Goal: Task Accomplishment & Management: Complete application form

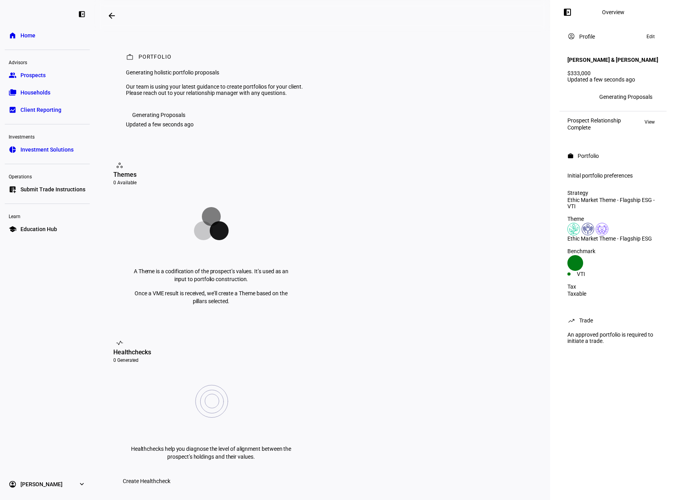
click at [606, 14] on div "Overview" at bounding box center [613, 12] width 22 height 6
click at [18, 36] on link "home Home" at bounding box center [47, 36] width 85 height 16
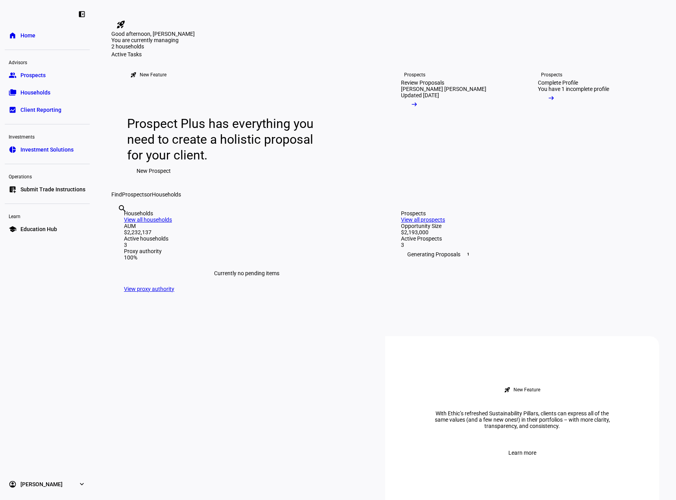
click at [124, 241] on div "search clear" at bounding box center [117, 219] width 13 height 43
drag, startPoint x: 364, startPoint y: 323, endPoint x: 374, endPoint y: 321, distance: 10.1
click at [119, 224] on input "text" at bounding box center [119, 218] width 2 height 9
type input "rose"
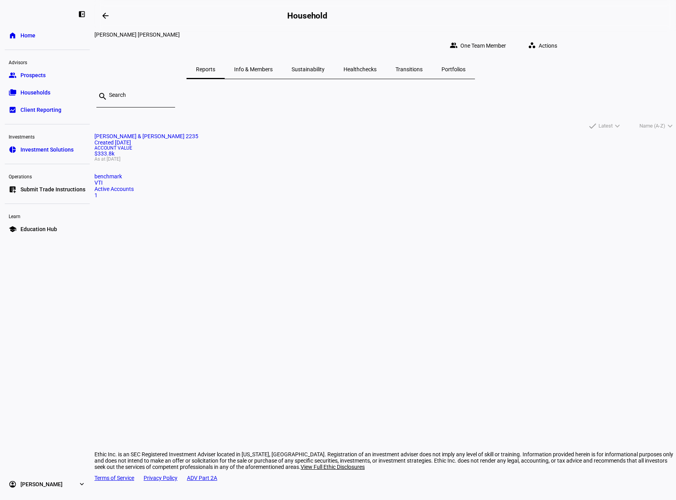
click at [210, 161] on div "Account Value $333.8k As at [DATE]" at bounding box center [385, 154] width 582 height 16
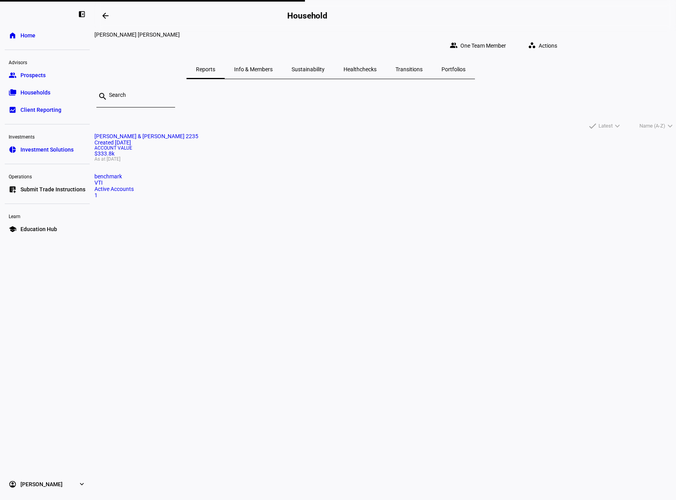
click at [466, 67] on span "Portfolios" at bounding box center [454, 70] width 24 height 6
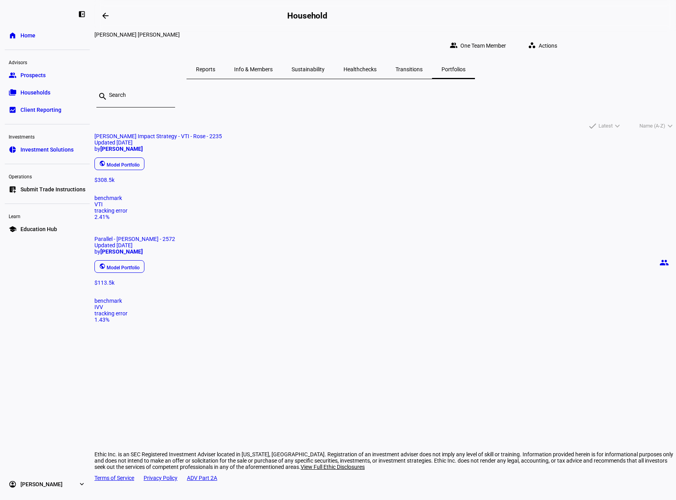
click at [358, 279] on div "$113.5k" at bounding box center [385, 282] width 582 height 6
click at [273, 177] on mat-chip-listbox "public Model Portfolio" at bounding box center [385, 166] width 582 height 21
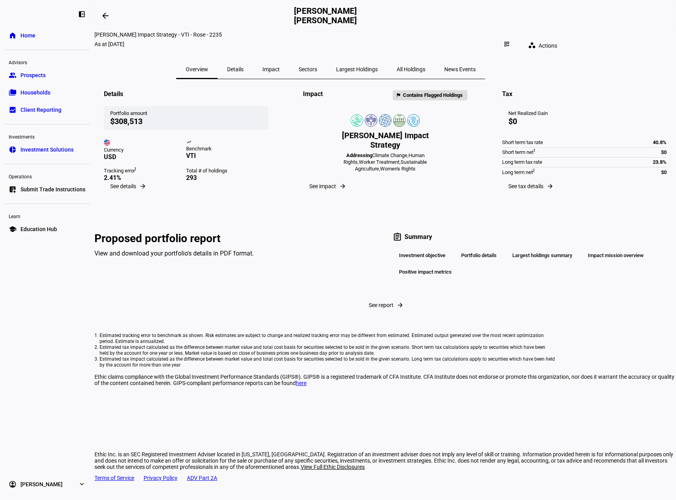
click at [243, 152] on div "Benchmark" at bounding box center [227, 149] width 82 height 6
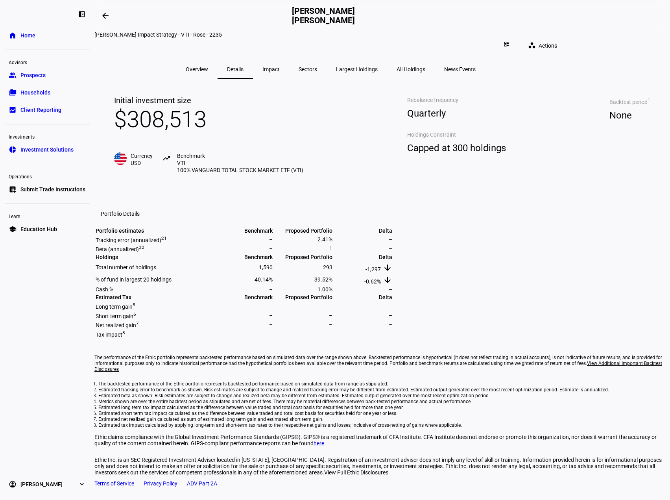
click at [378, 66] on span "Largest Holdings" at bounding box center [357, 69] width 42 height 19
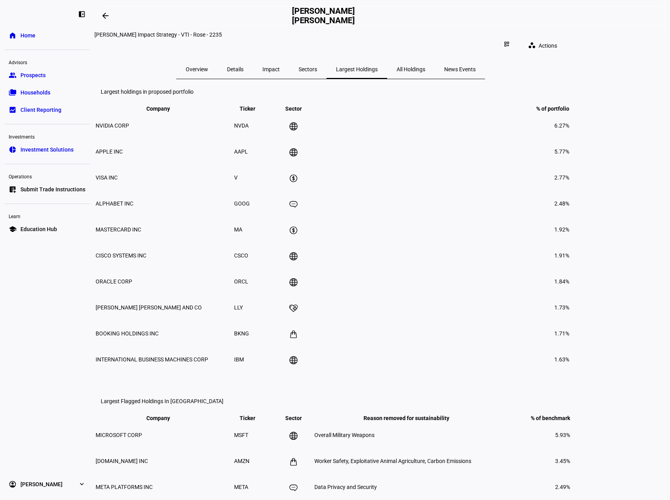
click at [425, 66] on span "All Holdings" at bounding box center [411, 69] width 29 height 19
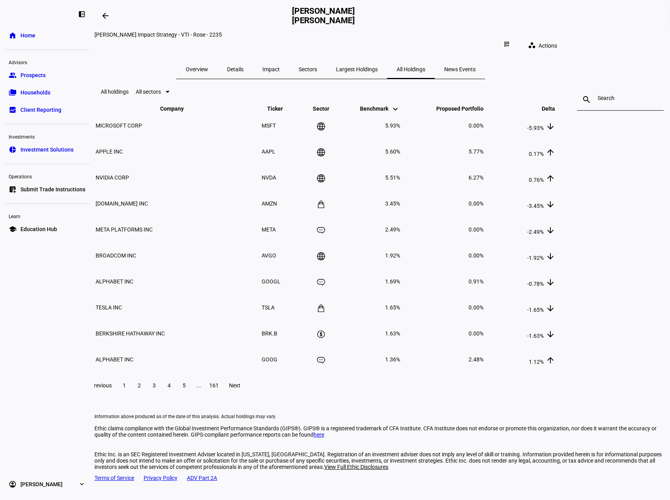
click at [240, 388] on span "Next" at bounding box center [234, 385] width 11 height 6
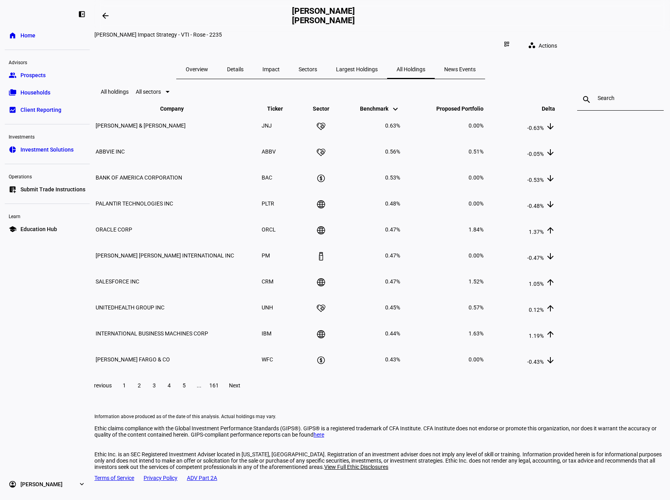
click at [240, 388] on span "Next" at bounding box center [234, 385] width 11 height 6
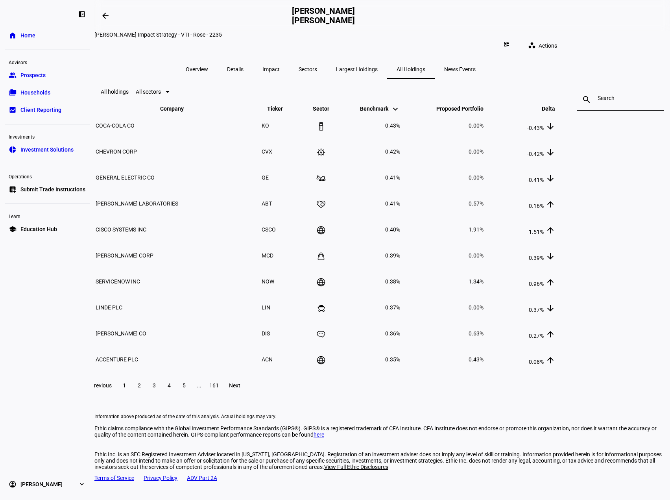
click at [240, 388] on span "Next" at bounding box center [234, 385] width 11 height 6
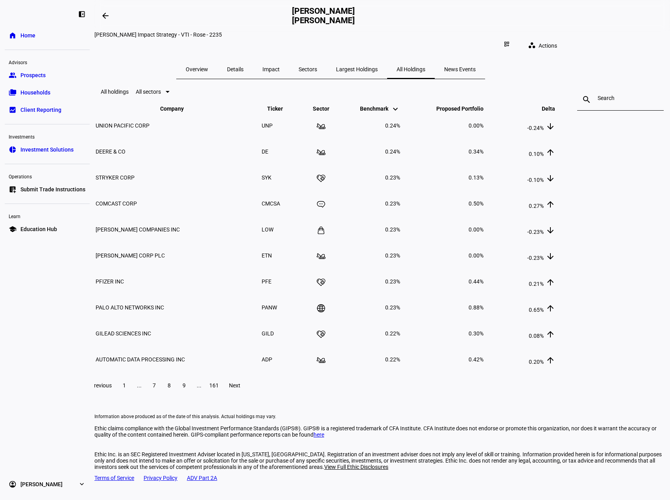
click at [240, 388] on span "Next" at bounding box center [234, 385] width 11 height 6
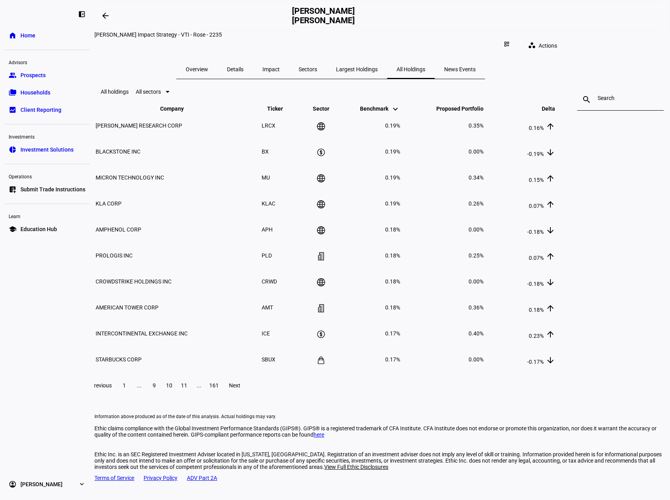
click at [240, 388] on span "Next" at bounding box center [234, 385] width 11 height 6
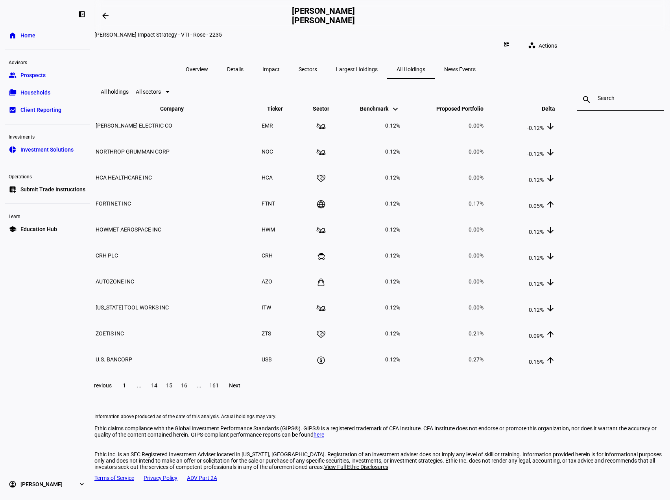
click at [240, 388] on span "Next" at bounding box center [234, 385] width 11 height 6
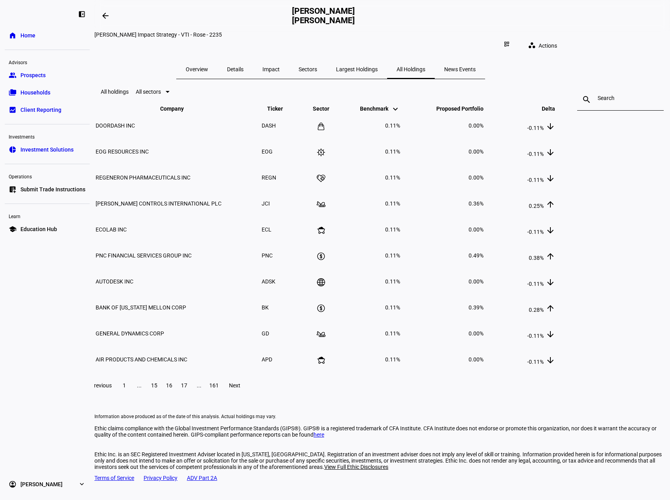
click at [240, 388] on span "Next" at bounding box center [234, 385] width 11 height 6
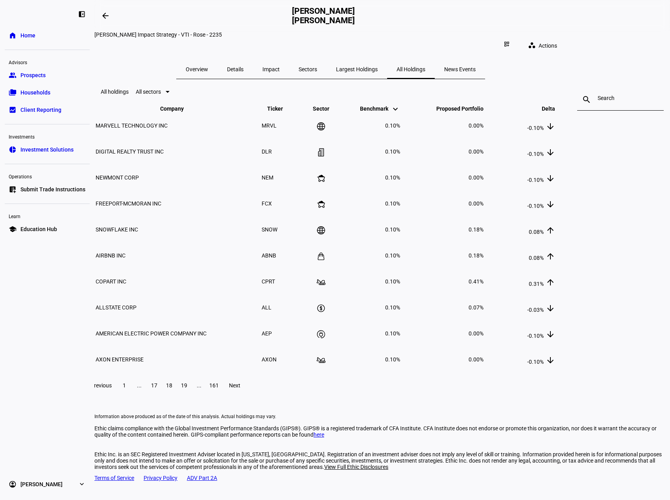
click at [240, 388] on span "Next" at bounding box center [234, 385] width 11 height 6
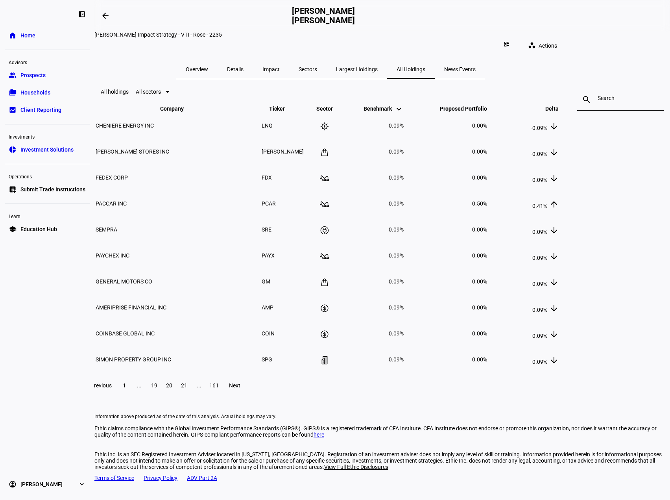
click at [240, 388] on span "Next" at bounding box center [234, 385] width 11 height 6
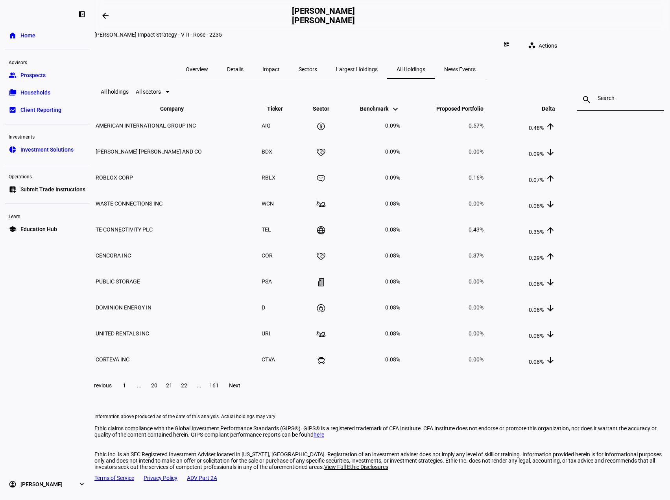
click at [240, 388] on span "Next" at bounding box center [234, 385] width 11 height 6
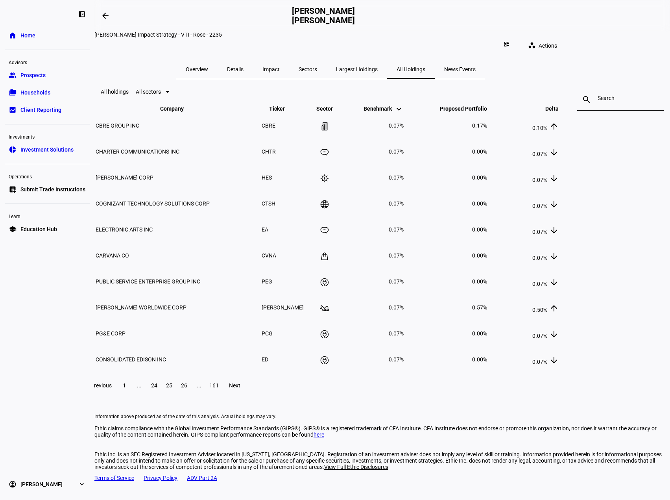
click at [240, 388] on span "Next" at bounding box center [234, 385] width 11 height 6
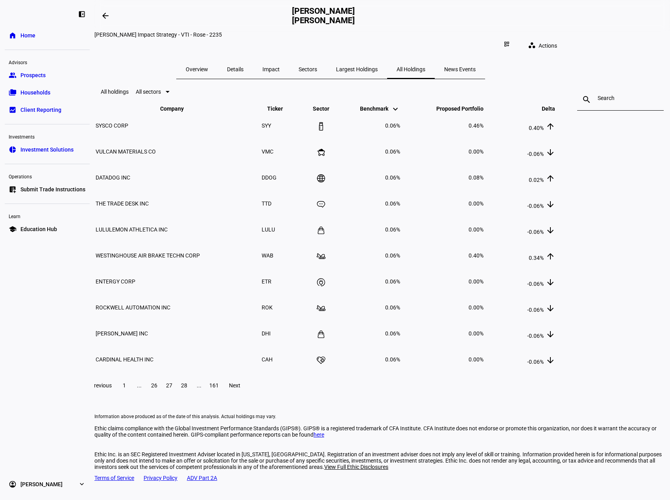
click at [240, 388] on span "Next" at bounding box center [234, 385] width 11 height 6
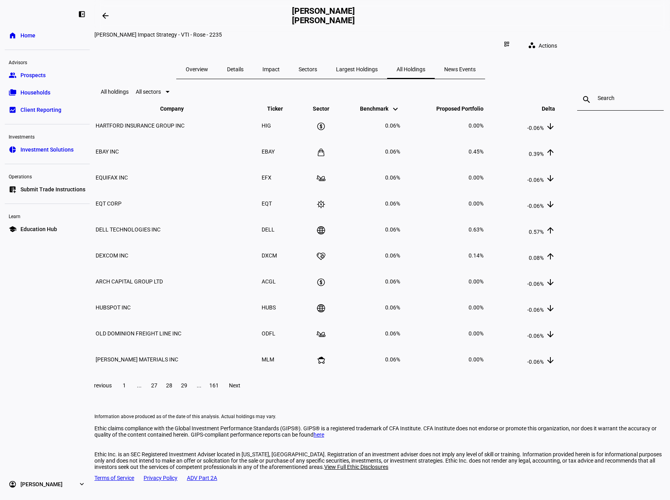
click at [240, 388] on span "Next" at bounding box center [234, 385] width 11 height 6
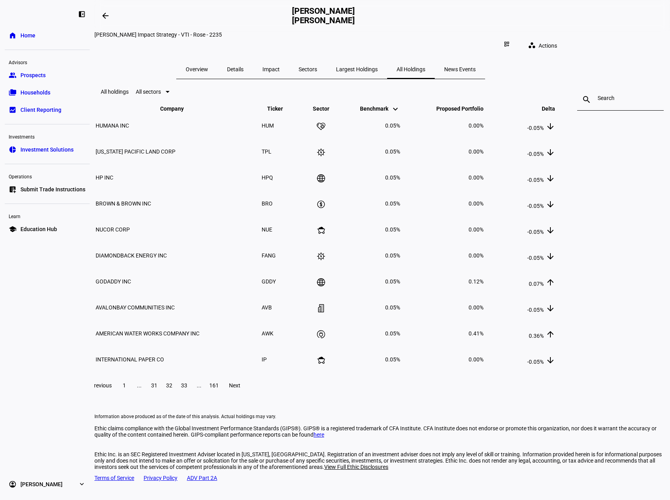
click at [240, 388] on span "Next" at bounding box center [234, 385] width 11 height 6
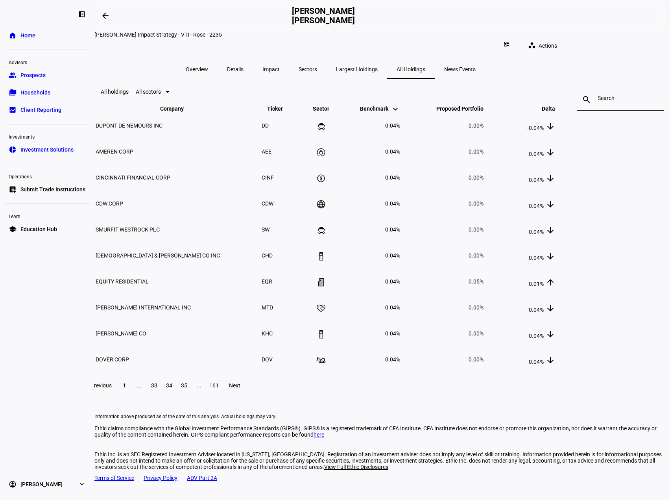
click at [240, 388] on span "Next" at bounding box center [234, 385] width 11 height 6
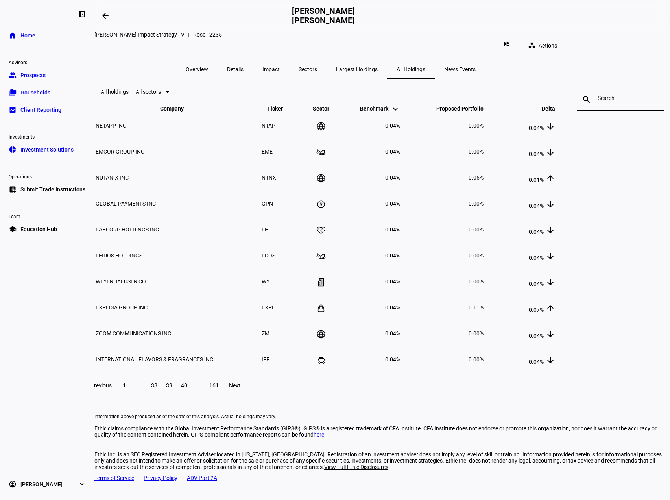
click at [240, 388] on span "Next" at bounding box center [234, 385] width 11 height 6
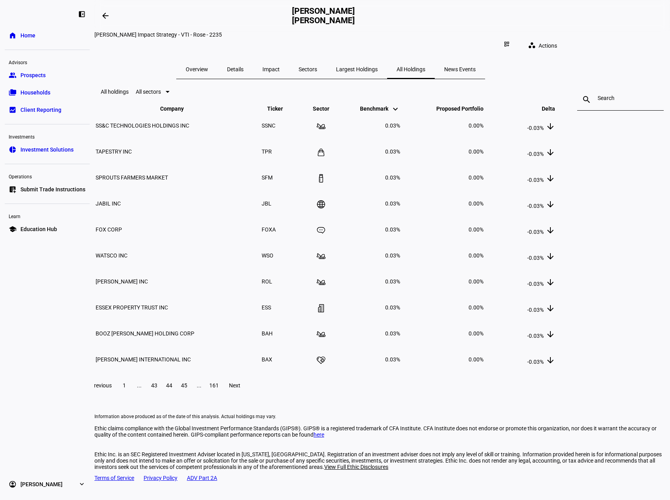
click at [598, 111] on div at bounding box center [621, 100] width 46 height 22
click at [598, 101] on input at bounding box center [621, 98] width 46 height 6
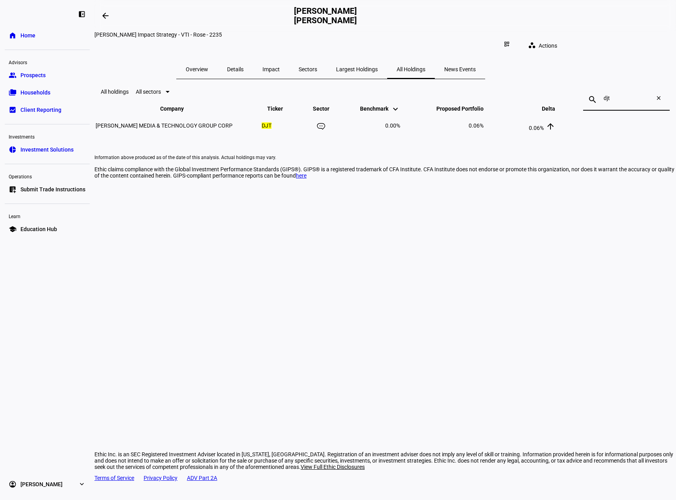
type input "djt"
click at [242, 138] on td "[PERSON_NAME] MEDIA & TECHNOLOGY GROUP CORP" at bounding box center [177, 125] width 165 height 25
click at [230, 138] on td "[PERSON_NAME] MEDIA & TECHNOLOGY GROUP CORP" at bounding box center [177, 125] width 165 height 25
click at [557, 38] on span "Actions" at bounding box center [548, 46] width 18 height 16
click at [586, 61] on span "View Factsheet" at bounding box center [589, 60] width 37 height 6
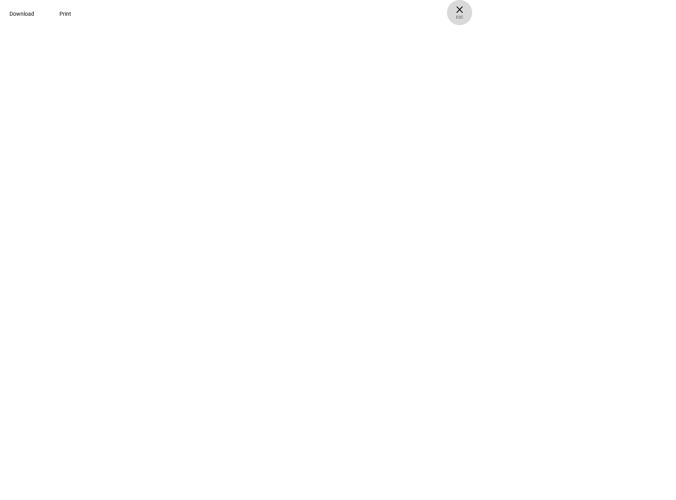
click at [472, 18] on span "ESC" at bounding box center [459, 14] width 25 height 11
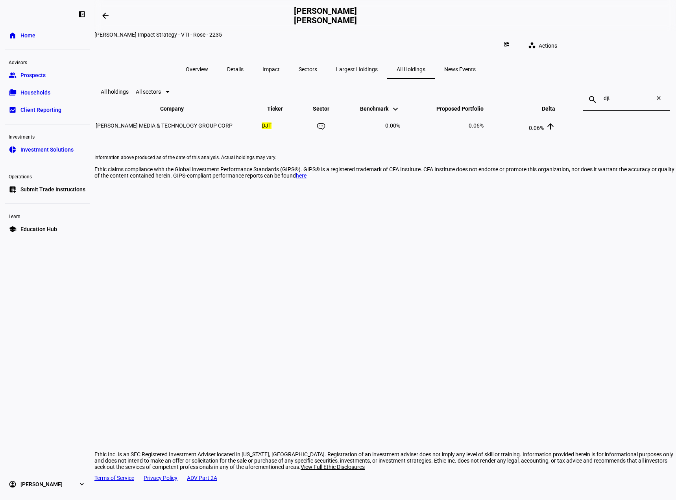
click at [82, 486] on eth-mat-symbol "expand_more" at bounding box center [82, 484] width 8 height 8
click at [43, 351] on div "left_panel_close home Home Advisors group Prospects folder_copy Households bid_…" at bounding box center [47, 250] width 94 height 500
click at [38, 187] on span "Submit Trade Instructions" at bounding box center [52, 189] width 65 height 8
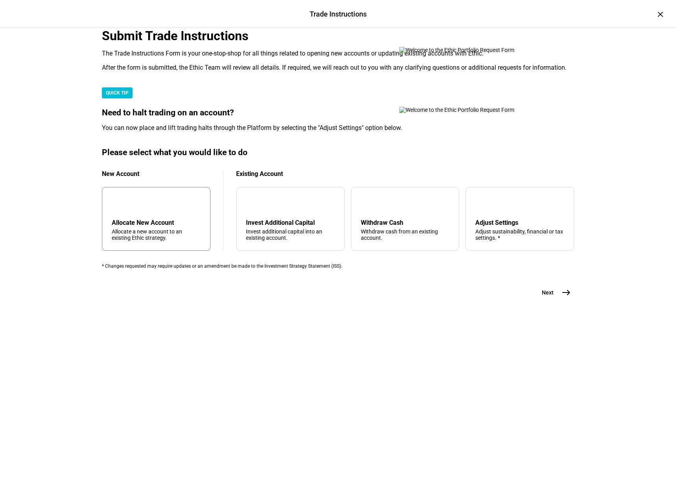
scroll to position [49, 0]
click at [310, 241] on div "Invest additional capital into an existing account." at bounding box center [290, 234] width 89 height 13
click at [565, 297] on mat-icon "east" at bounding box center [566, 292] width 9 height 9
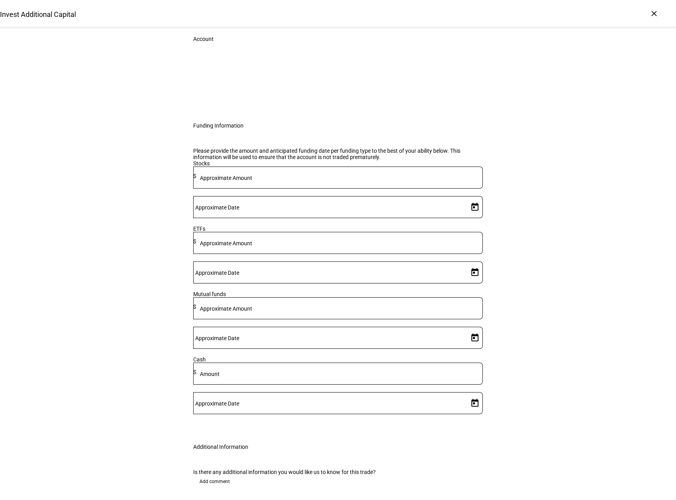
scroll to position [88, 0]
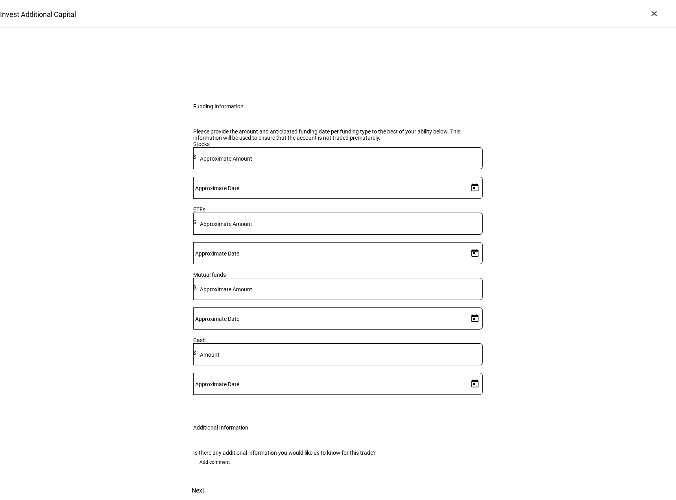
click at [239, 191] on mat-label "Approximate Date" at bounding box center [217, 188] width 44 height 6
click at [393, 189] on input "Approximate Date" at bounding box center [329, 186] width 272 height 6
click at [334, 242] on div at bounding box center [338, 250] width 676 height 500
click at [302, 169] on div at bounding box center [339, 158] width 286 height 22
click at [303, 160] on input at bounding box center [339, 156] width 286 height 6
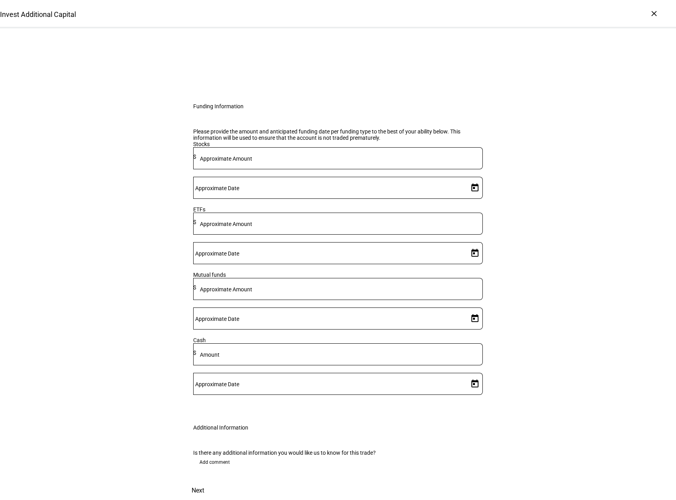
click at [252, 227] on mat-label "Approximate Amount" at bounding box center [226, 224] width 52 height 6
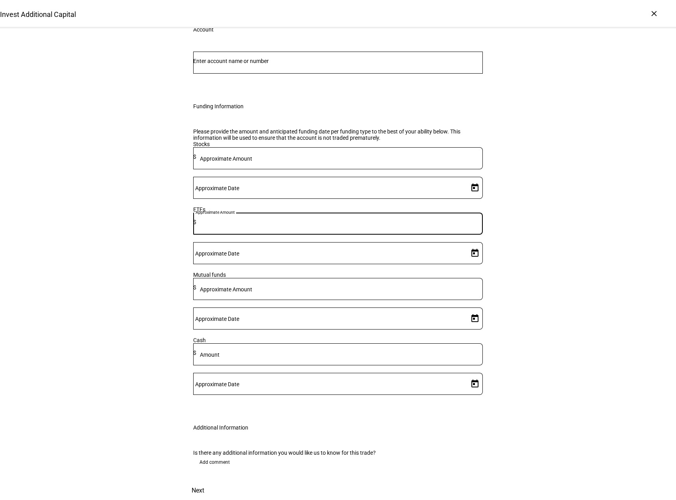
scroll to position [0, 0]
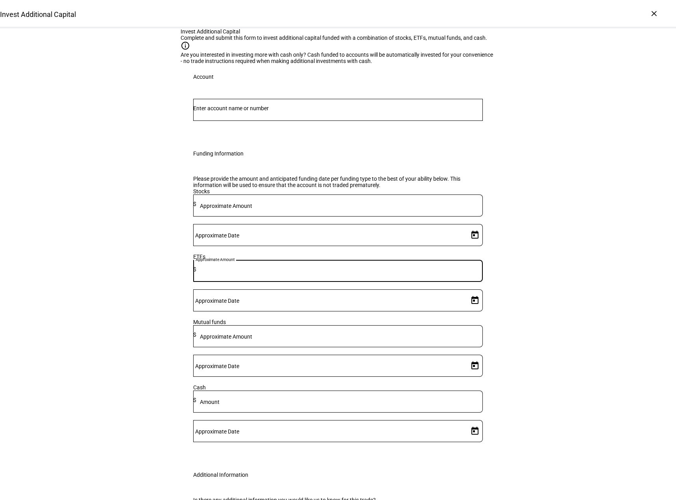
click at [315, 111] on input "Number" at bounding box center [338, 108] width 290 height 6
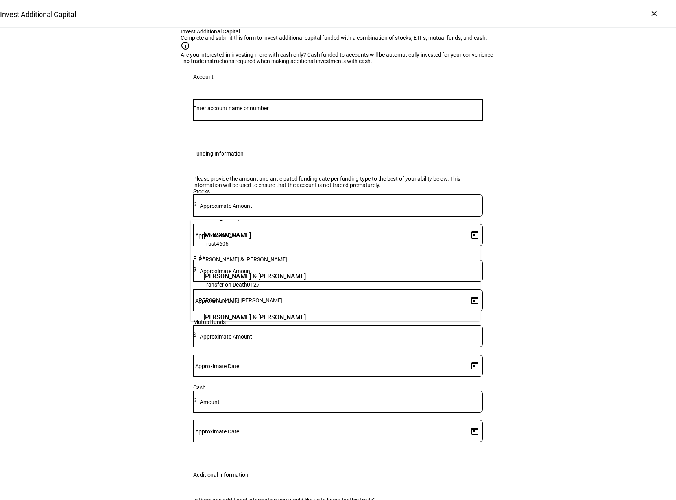
scroll to position [28, 0]
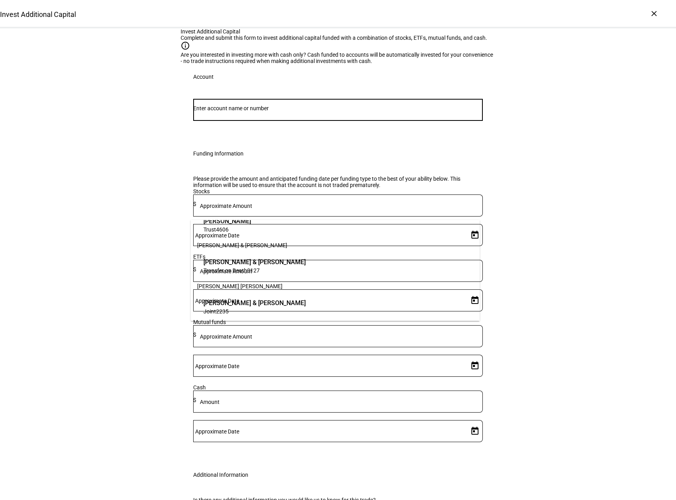
click at [251, 306] on span "[PERSON_NAME] & [PERSON_NAME]" at bounding box center [254, 302] width 102 height 9
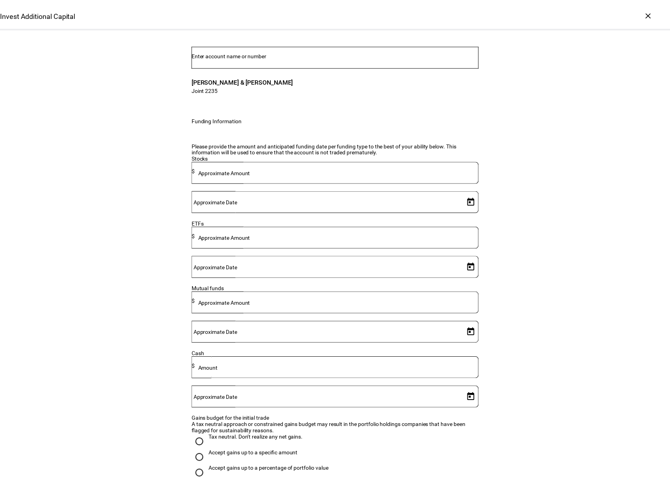
scroll to position [0, 0]
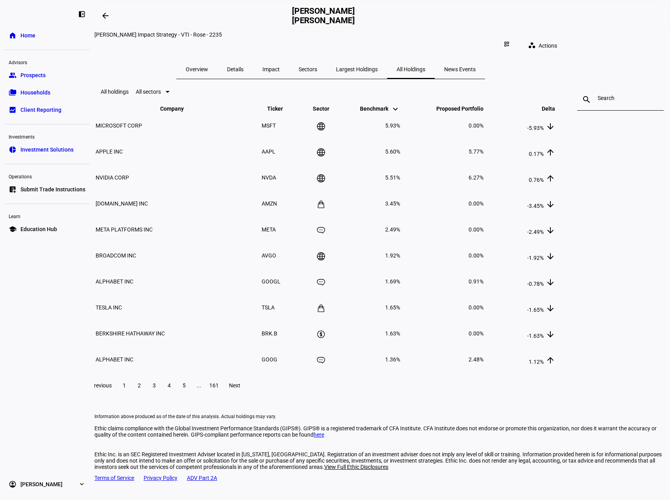
click at [317, 67] on span "Sectors" at bounding box center [308, 70] width 18 height 6
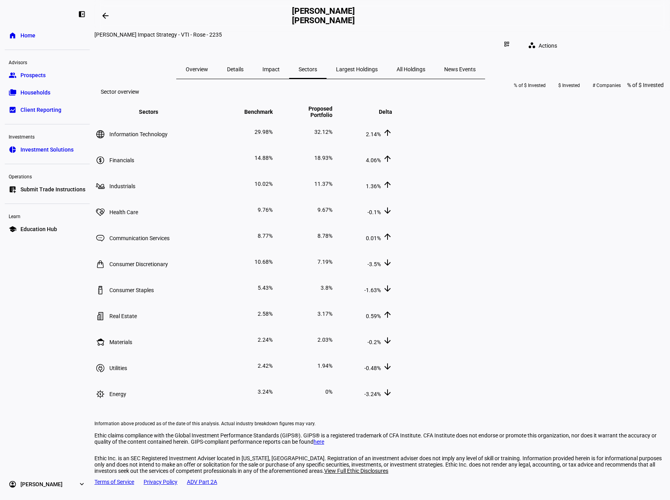
click at [280, 67] on span "Impact" at bounding box center [270, 70] width 17 height 6
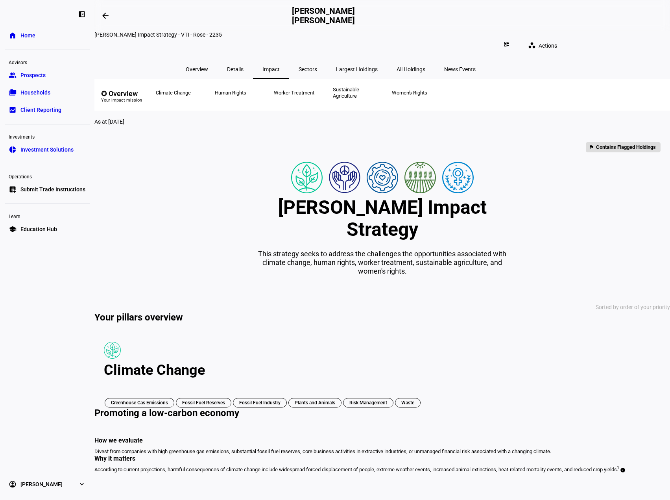
click at [244, 67] on span "Details" at bounding box center [235, 70] width 17 height 6
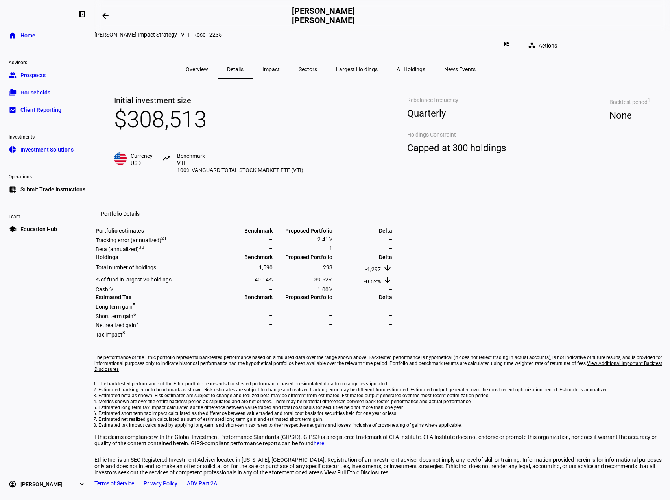
click at [208, 67] on span "Overview" at bounding box center [197, 70] width 22 height 6
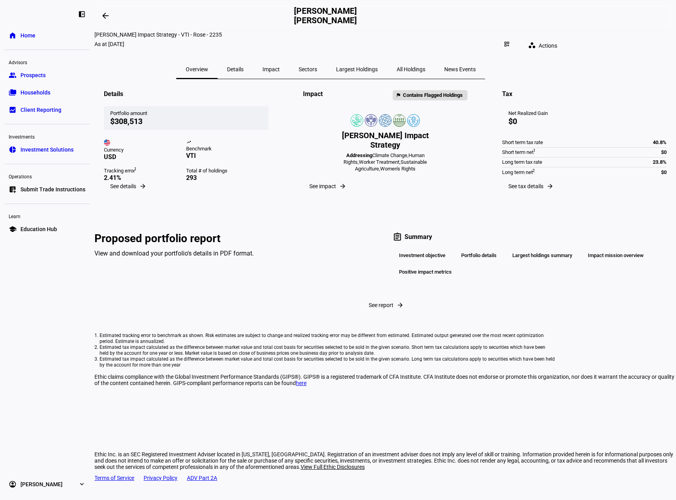
click at [32, 28] on link "home Home" at bounding box center [47, 36] width 85 height 16
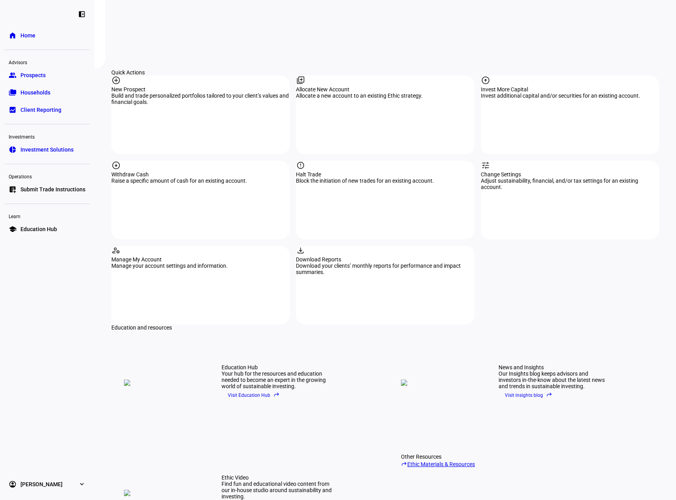
scroll to position [630, 0]
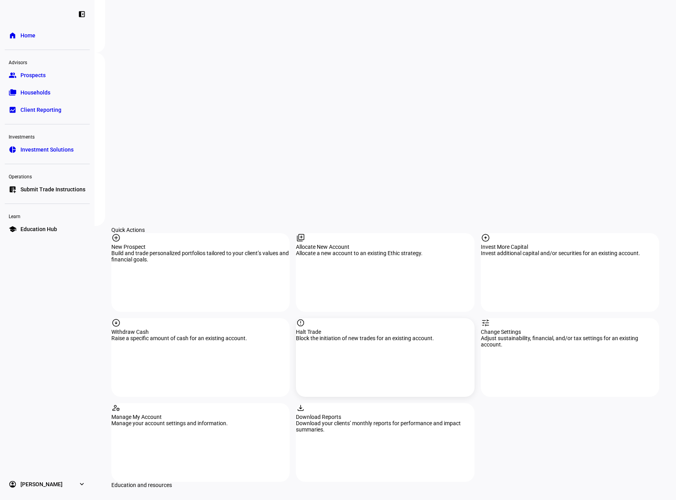
click at [401, 329] on div "Halt Trade" at bounding box center [385, 332] width 178 height 6
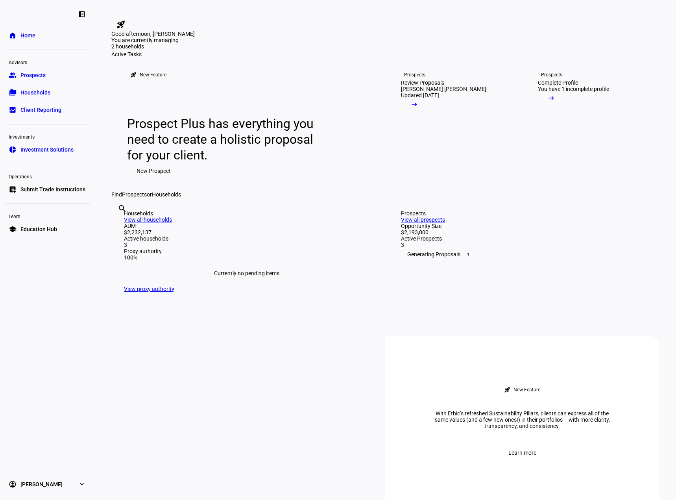
click at [119, 224] on input "text" at bounding box center [119, 218] width 2 height 9
type input "rose"
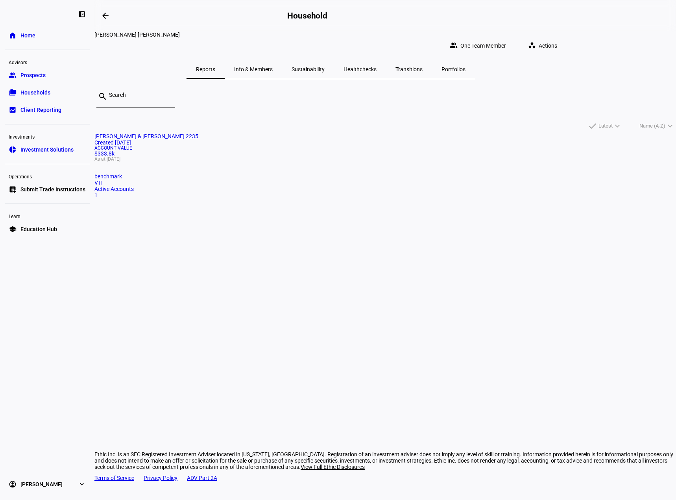
click at [216, 198] on mat-card "[PERSON_NAME] & [PERSON_NAME] 2235 Created [DATE] Account Value $333.8k As at […" at bounding box center [385, 165] width 582 height 65
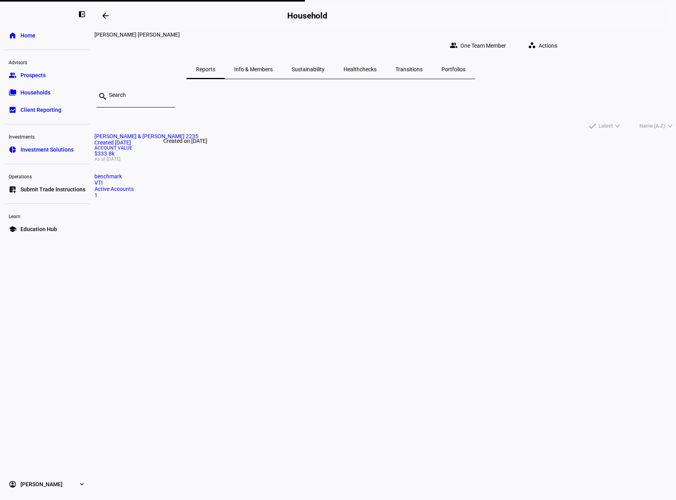
click at [188, 142] on div "Created on [DATE]" at bounding box center [185, 140] width 50 height 9
click at [67, 191] on span "Submit Trade Instructions" at bounding box center [52, 189] width 65 height 8
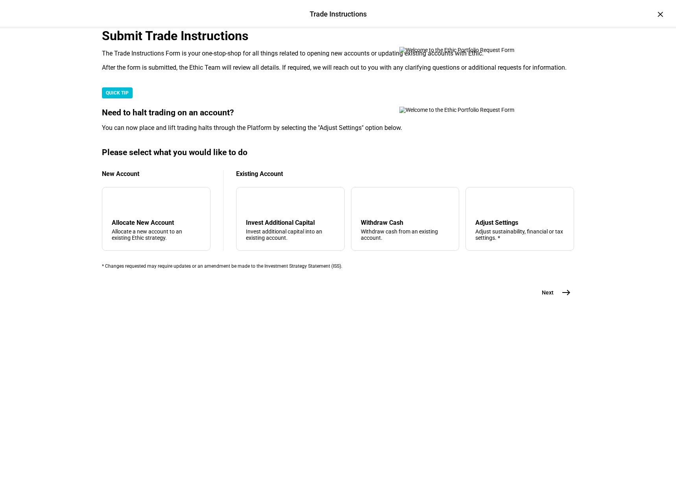
click at [204, 43] on div "Submit Trade Instructions" at bounding box center [338, 35] width 472 height 15
click at [182, 72] on div "After the form is submitted, the Ethic Team will review all details. If require…" at bounding box center [338, 68] width 472 height 8
click at [519, 53] on img at bounding box center [470, 50] width 142 height 6
click at [493, 53] on img at bounding box center [470, 50] width 142 height 6
click at [481, 53] on img at bounding box center [470, 50] width 142 height 6
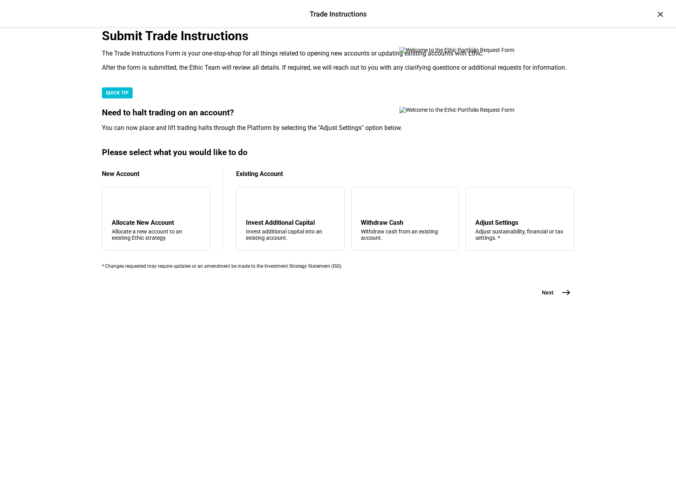
click at [475, 53] on img at bounding box center [470, 50] width 142 height 6
click at [510, 251] on div "tune Adjust Settings Adjust sustainability, financial or tax settings. *" at bounding box center [520, 219] width 109 height 64
click at [199, 241] on div "Allocate a new account to an existing Ethic strategy." at bounding box center [156, 234] width 89 height 13
click at [569, 300] on button "Next east" at bounding box center [553, 293] width 42 height 16
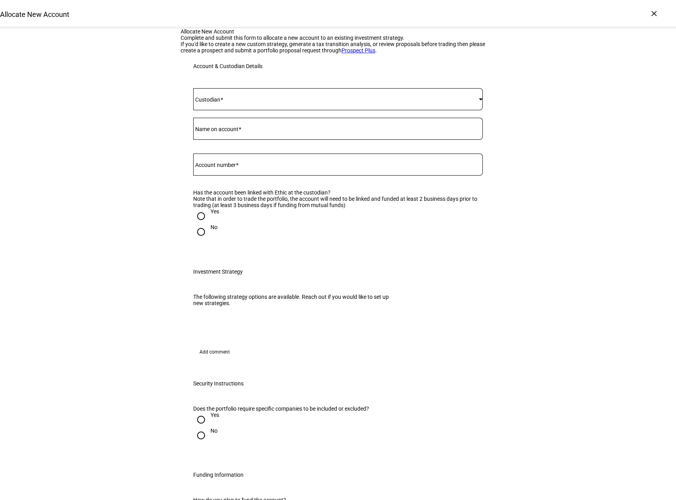
click at [301, 102] on span at bounding box center [336, 99] width 286 height 6
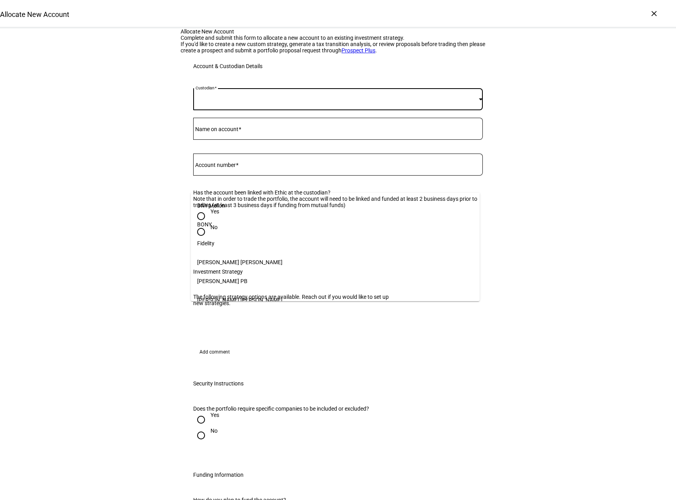
click at [273, 241] on mat-option "Fidelity" at bounding box center [335, 243] width 289 height 19
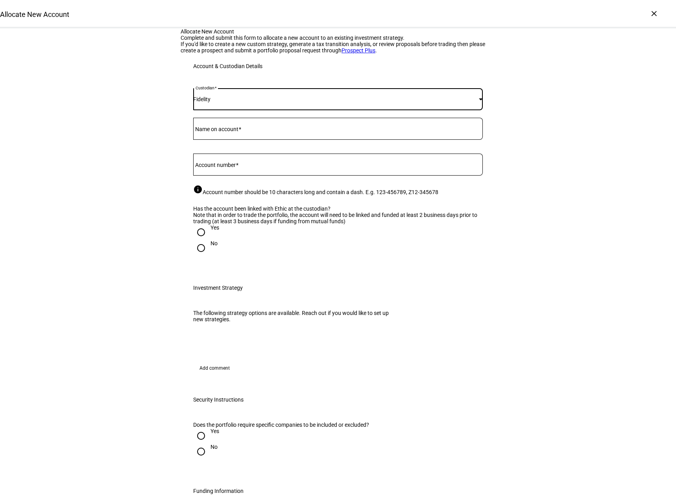
click at [273, 240] on div "Custodian Fidelity Name on account Account number info Account number should be…" at bounding box center [338, 175] width 290 height 174
click at [270, 130] on input "Name on account" at bounding box center [338, 127] width 290 height 6
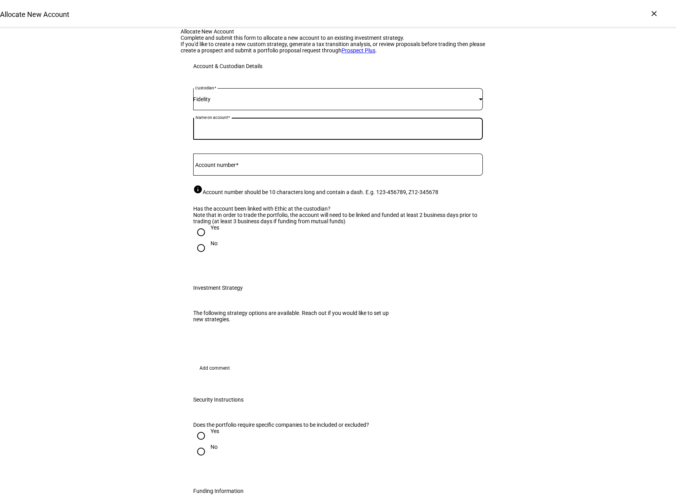
click at [270, 130] on input "Name on account" at bounding box center [338, 127] width 290 height 6
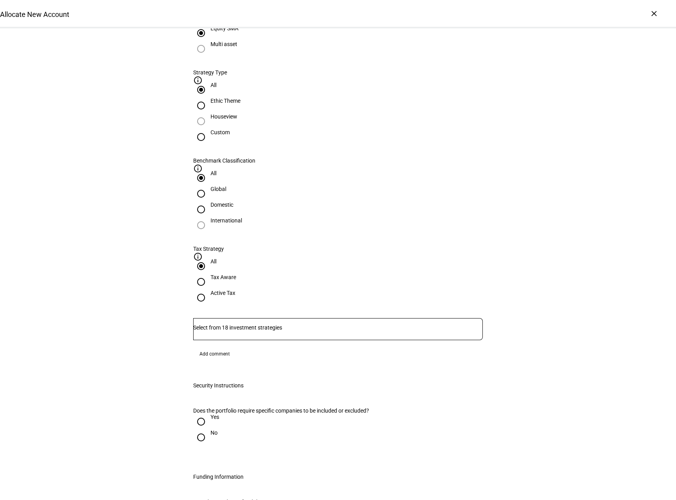
scroll to position [354, 0]
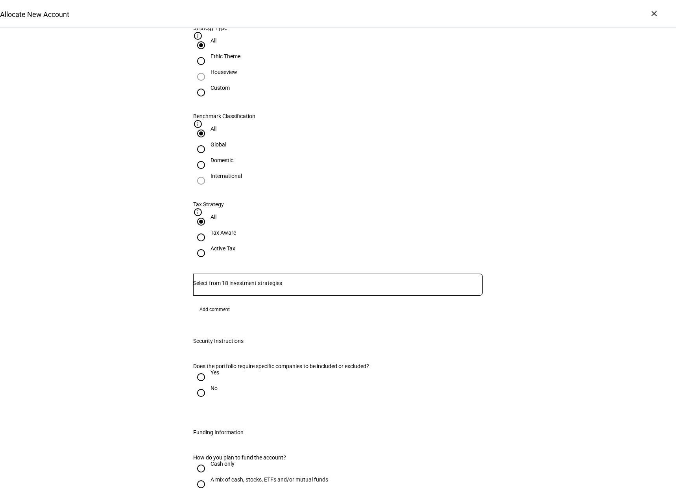
type input "rose"
click at [205, 368] on div at bounding box center [201, 377] width 19 height 19
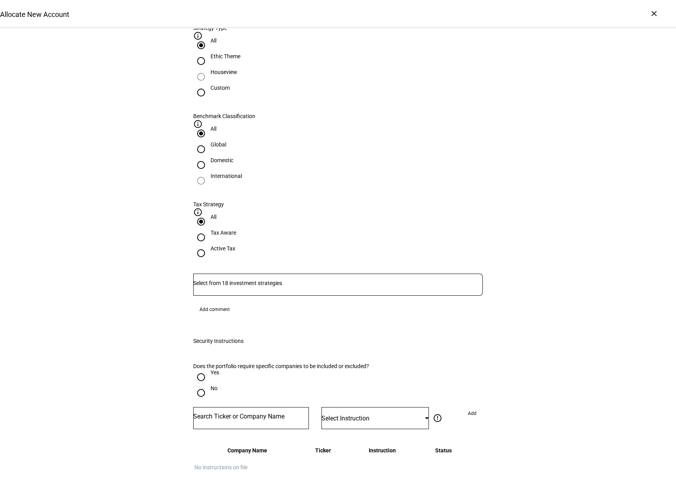
radio input "true"
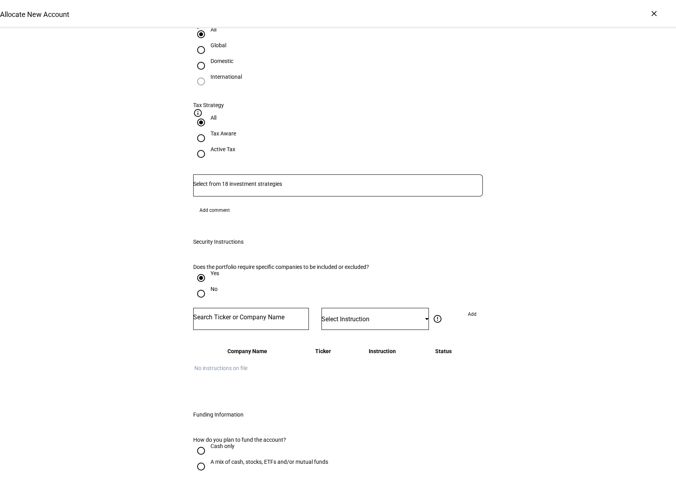
scroll to position [512, 0]
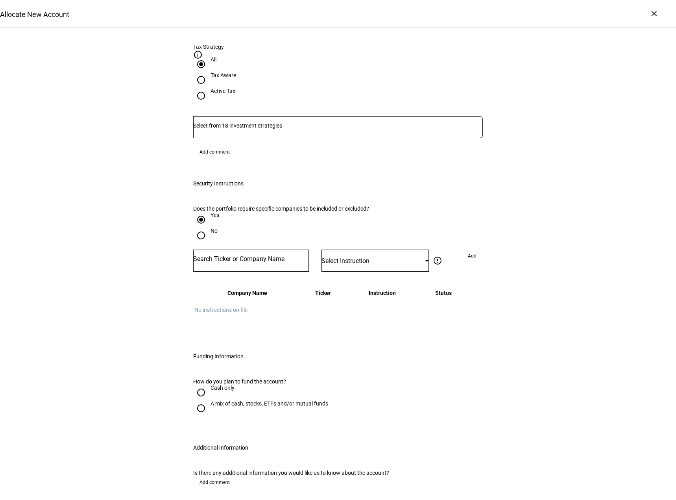
click at [379, 257] on div "Select Instruction" at bounding box center [372, 260] width 103 height 7
click at [525, 220] on div at bounding box center [338, 250] width 676 height 500
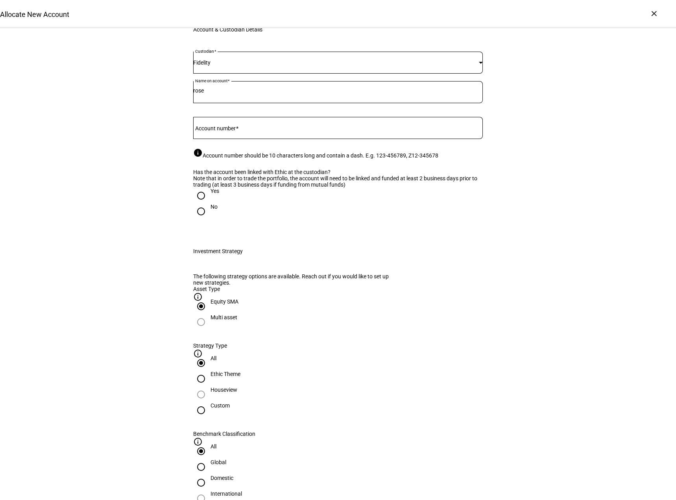
scroll to position [0, 0]
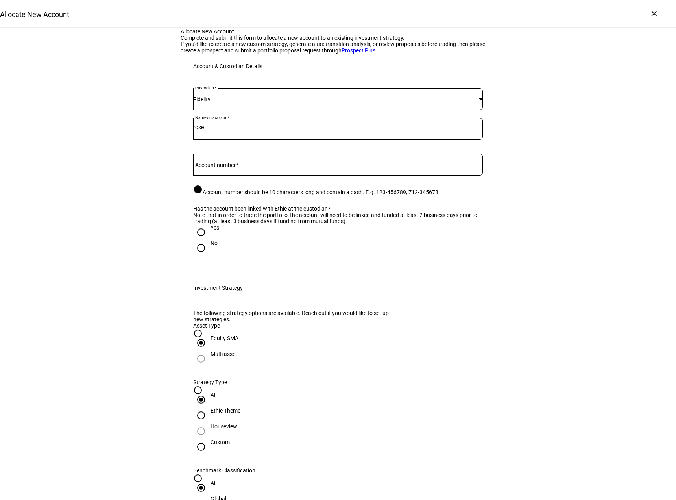
click at [224, 110] on div "Fidelity" at bounding box center [338, 99] width 290 height 22
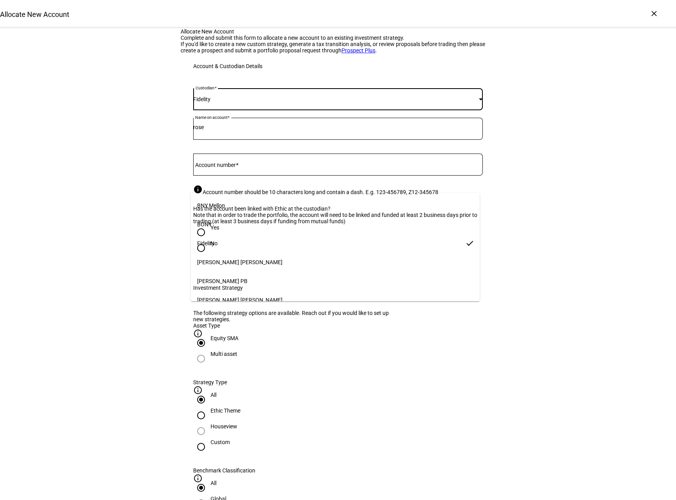
click at [215, 242] on mat-option "Fidelity" at bounding box center [335, 243] width 289 height 19
click at [235, 140] on div "rose" at bounding box center [338, 129] width 290 height 22
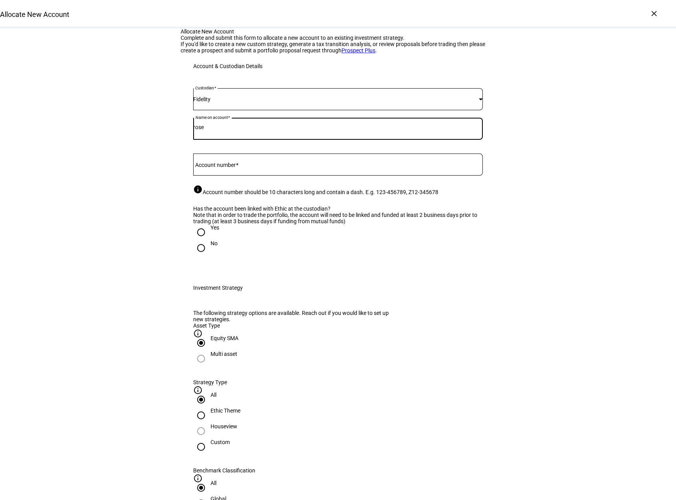
click at [235, 140] on div "rose" at bounding box center [338, 129] width 290 height 22
click at [215, 168] on mat-label "Account number" at bounding box center [215, 165] width 41 height 6
click at [215, 166] on input "Account number" at bounding box center [338, 163] width 290 height 6
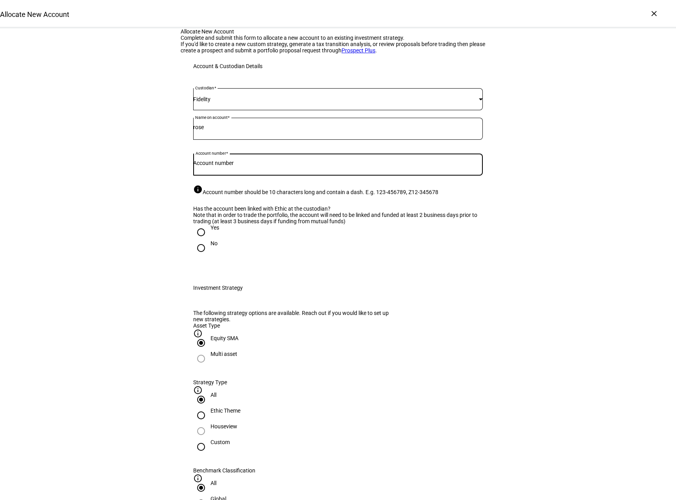
paste input "636-432235"
click at [209, 166] on input "636-432235" at bounding box center [338, 163] width 290 height 6
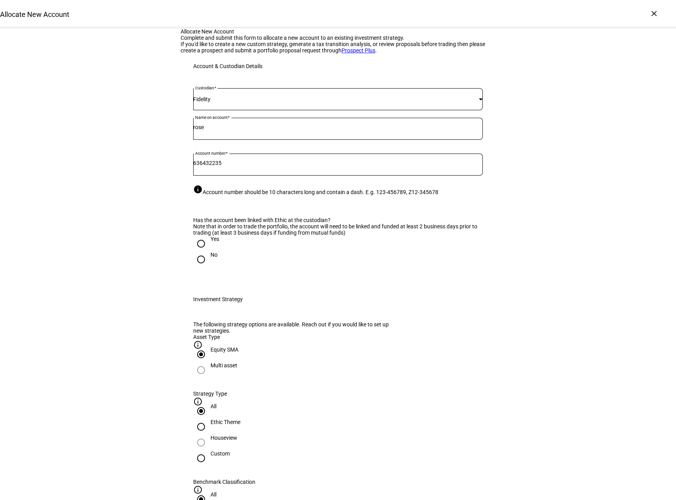
click at [205, 166] on input "636432235" at bounding box center [338, 163] width 290 height 6
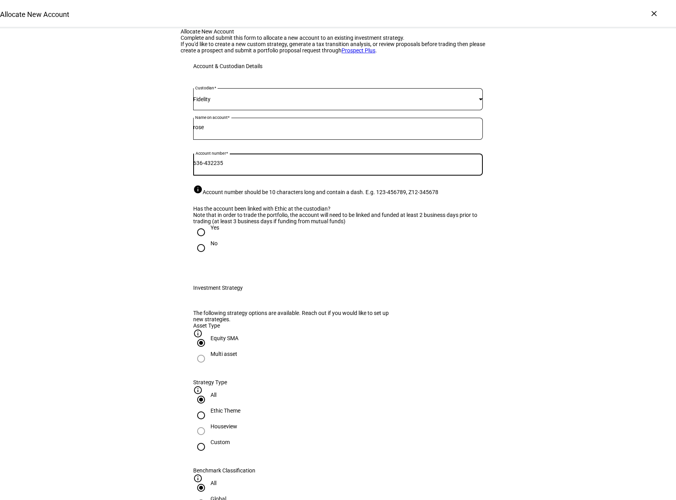
type input "636-432235"
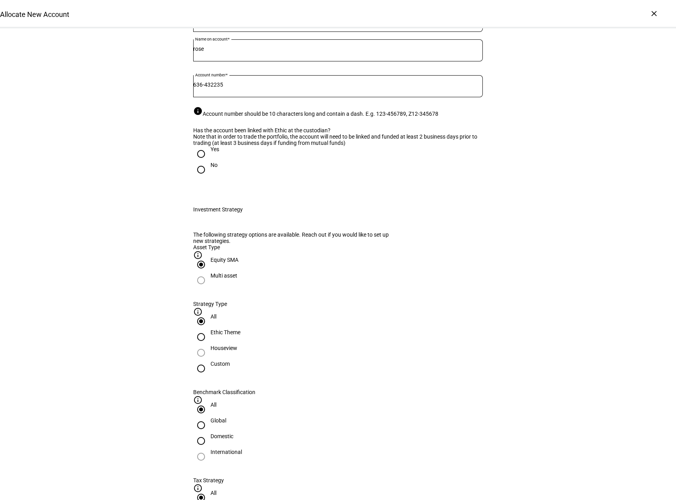
scroll to position [79, 0]
click at [196, 161] on input "Yes" at bounding box center [201, 154] width 16 height 16
radio input "true"
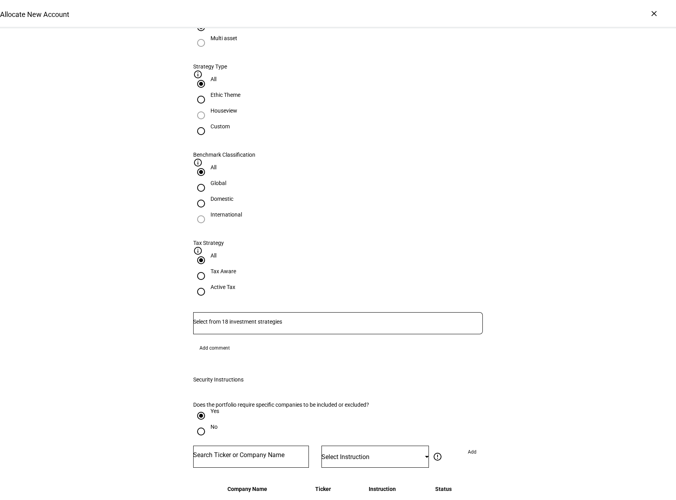
scroll to position [472, 0]
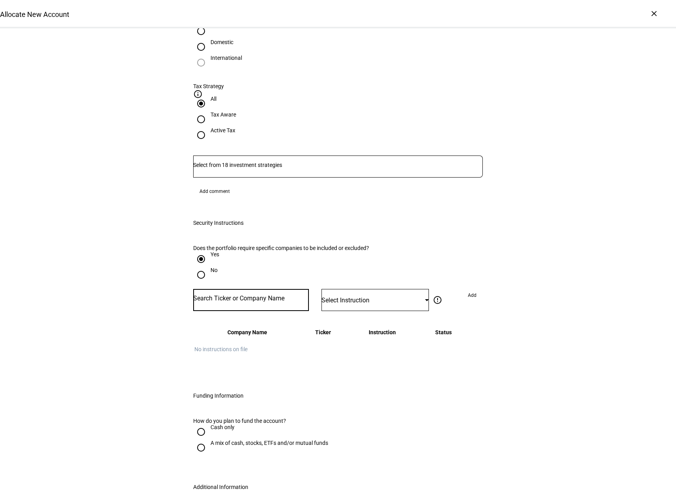
click at [264, 295] on input "Number" at bounding box center [251, 298] width 116 height 6
type input "djt"
click at [256, 250] on div "[PERSON_NAME] MEDIA & TECHNOLOGY GROUP CORP" at bounding box center [274, 253] width 155 height 9
click at [331, 296] on span "Select Instruction" at bounding box center [345, 299] width 48 height 7
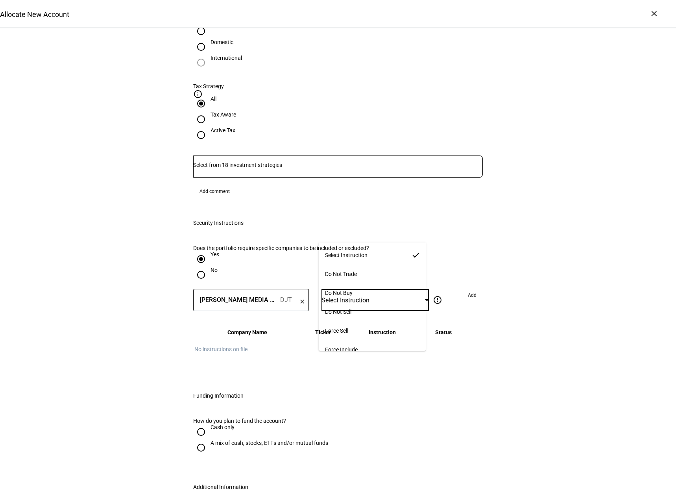
click at [355, 331] on mat-option "Force Sell" at bounding box center [372, 330] width 107 height 19
click at [541, 305] on div "Allocate New Account Complete and submit this form to allocate a new account to…" at bounding box center [338, 147] width 676 height 1183
click at [601, 296] on div "Allocate New Account Complete and submit this form to allocate a new account to…" at bounding box center [338, 147] width 676 height 1183
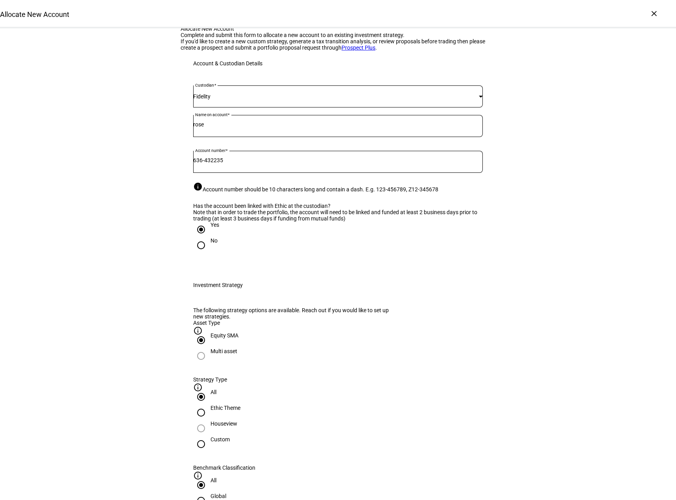
scroll to position [0, 0]
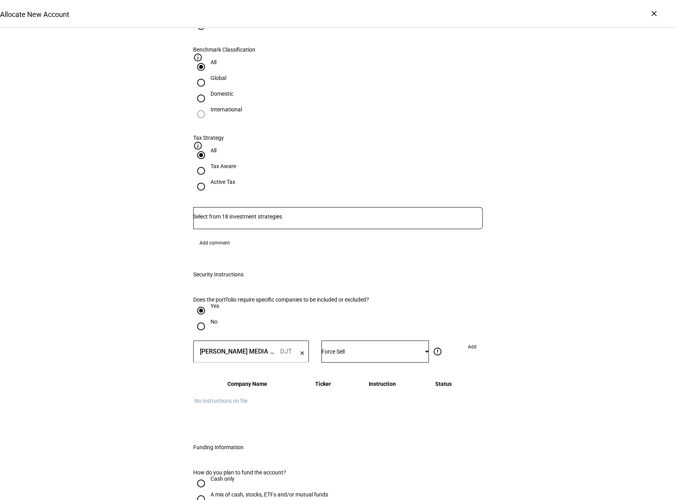
scroll to position [514, 0]
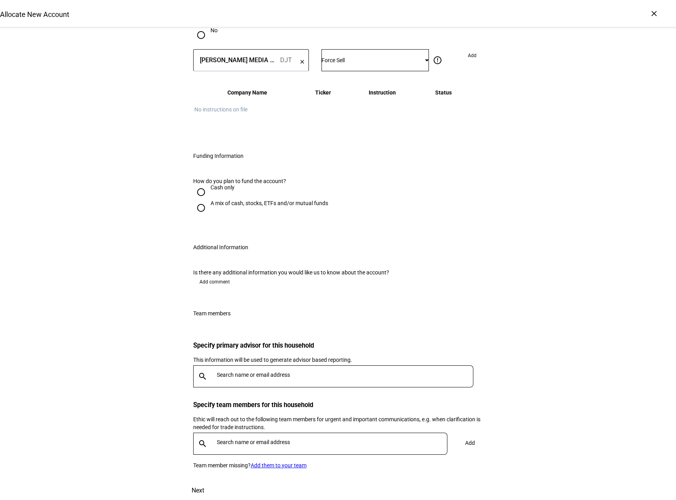
click at [204, 481] on span "Next" at bounding box center [198, 490] width 13 height 19
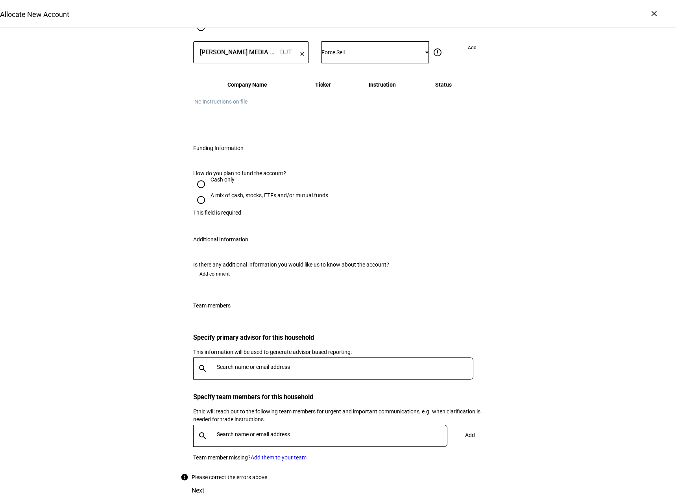
click at [202, 176] on input "Cash only" at bounding box center [201, 184] width 16 height 16
radio input "true"
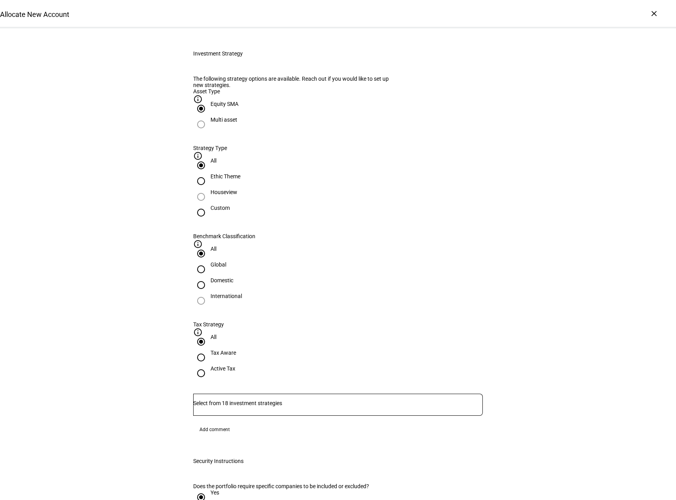
scroll to position [354, 0]
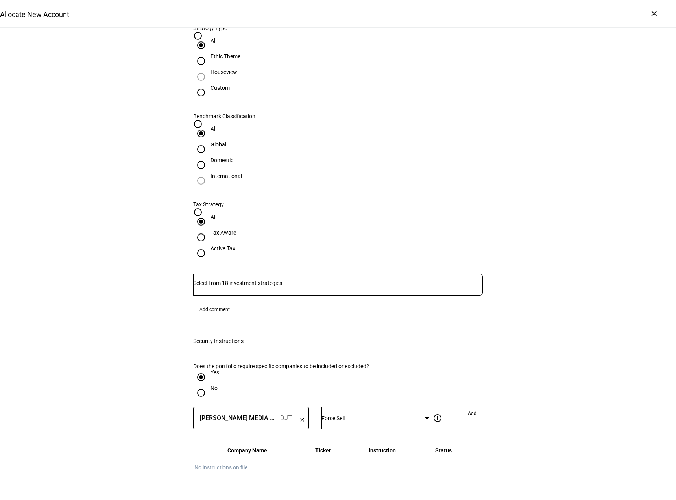
click at [558, 349] on div "Allocate New Account Complete and submit this form to allocate a new account to…" at bounding box center [338, 278] width 676 height 1208
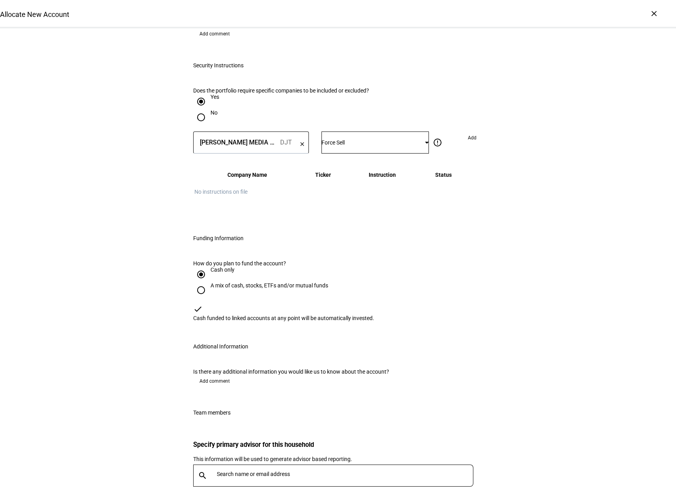
scroll to position [787, 0]
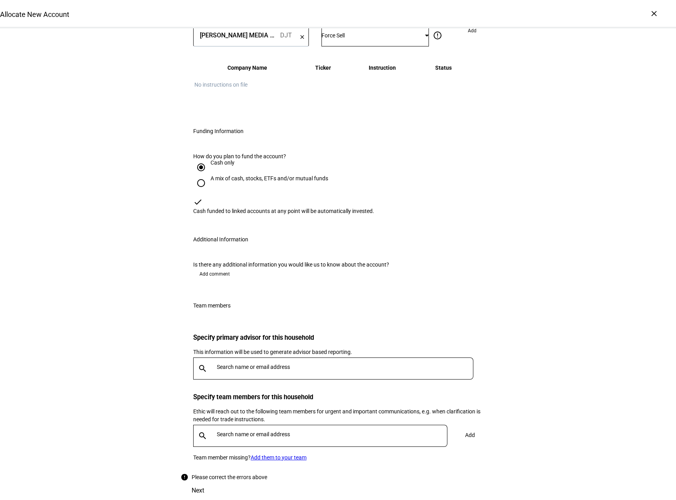
click at [272, 364] on input "text" at bounding box center [347, 367] width 260 height 6
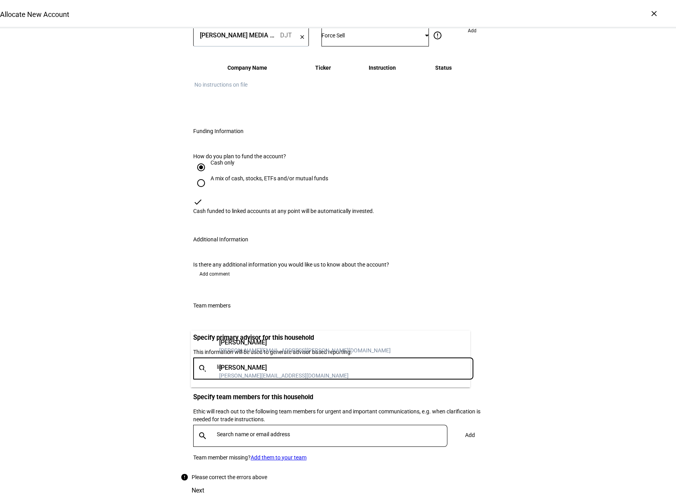
type input "lia"
click at [262, 384] on div "[PERSON_NAME] [PERSON_NAME] [PERSON_NAME][EMAIL_ADDRESS][PERSON_NAME][DOMAIN_NA…" at bounding box center [330, 359] width 279 height 57
click at [263, 376] on div "[PERSON_NAME][EMAIL_ADDRESS][DOMAIN_NAME]" at bounding box center [283, 375] width 129 height 8
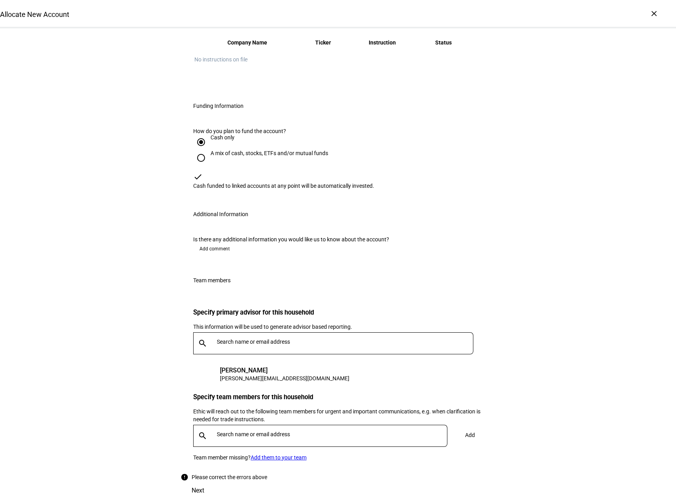
click at [316, 338] on input "text" at bounding box center [347, 341] width 260 height 6
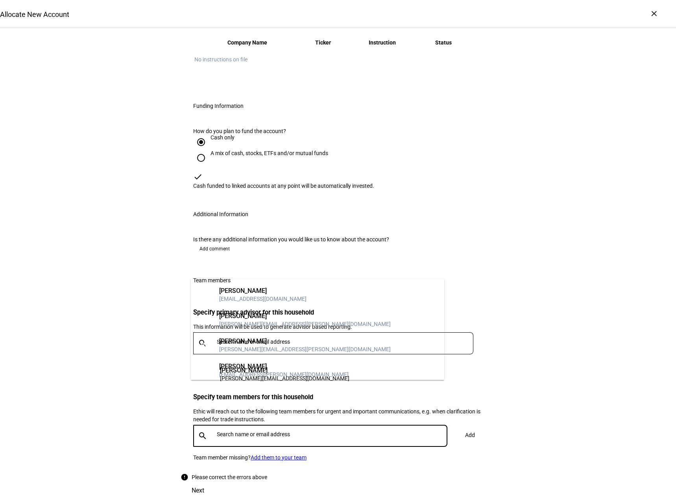
click at [257, 431] on input "text" at bounding box center [334, 434] width 234 height 6
type input "rj"
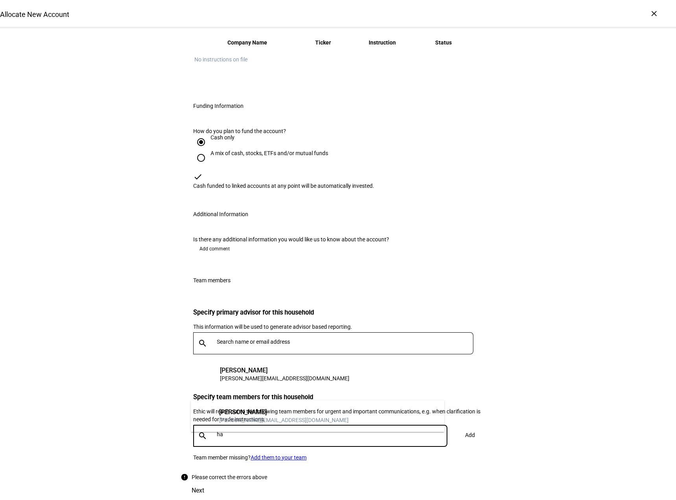
type input "h"
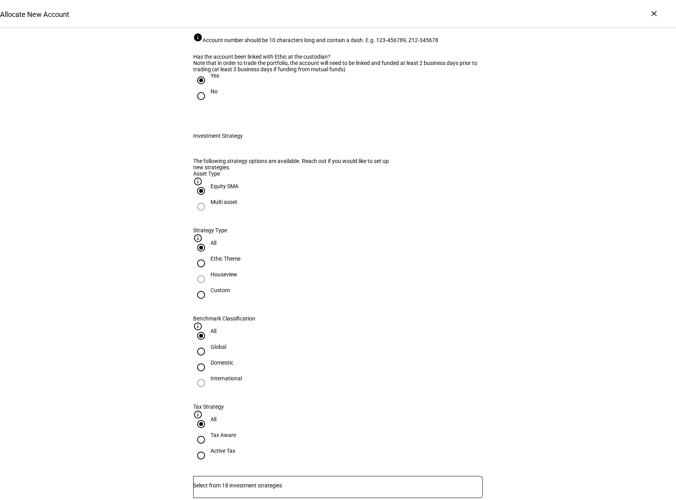
scroll to position [146, 0]
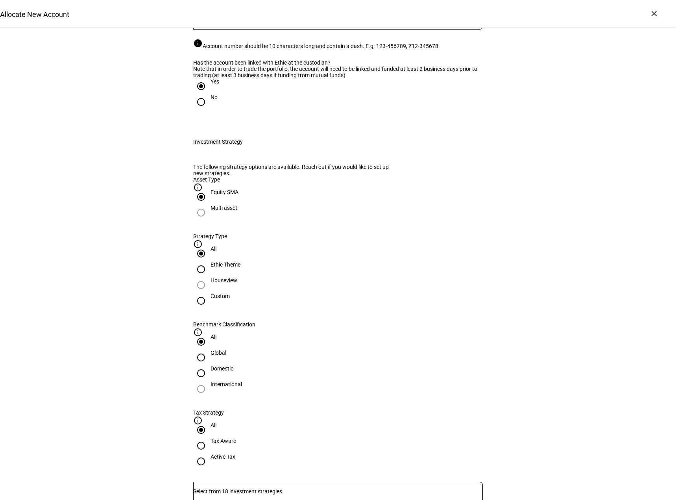
click at [571, 376] on div "Allocate New Account Complete and submit this form to allocate a new account to…" at bounding box center [338, 498] width 676 height 1233
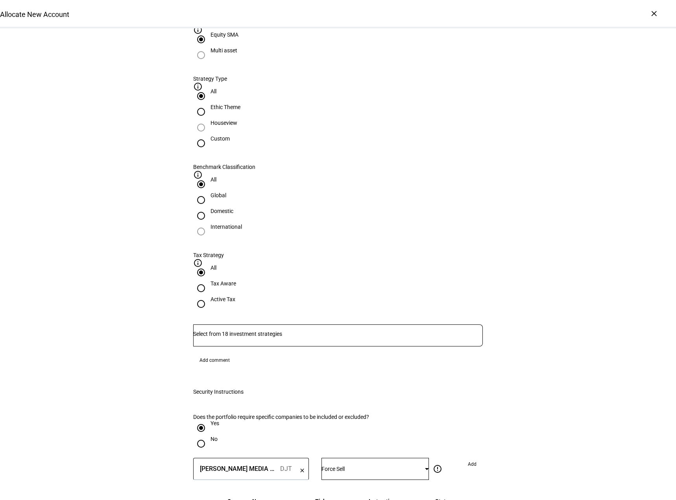
click at [312, 331] on input "Number" at bounding box center [338, 334] width 290 height 6
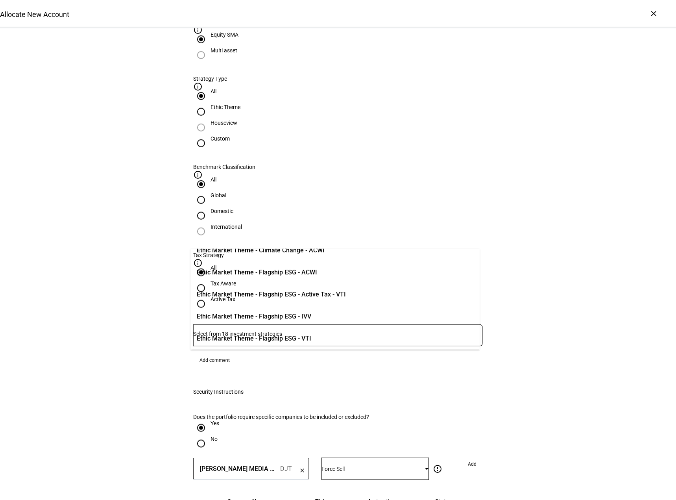
scroll to position [79, 0]
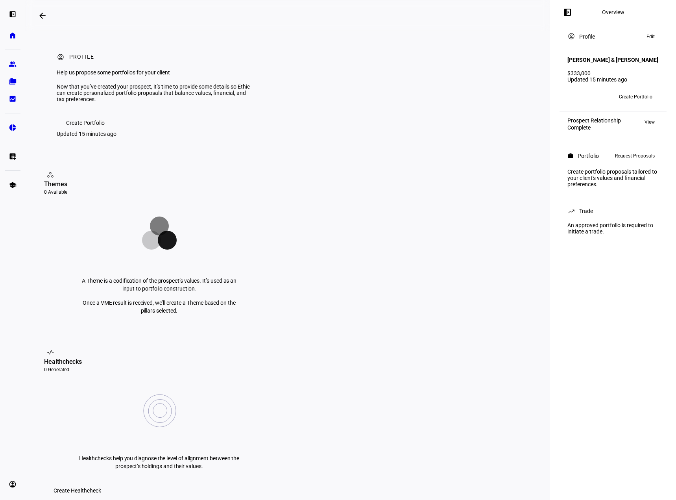
click at [590, 159] on div "Portfolio" at bounding box center [588, 156] width 21 height 6
click at [589, 159] on div "Portfolio" at bounding box center [588, 156] width 21 height 6
click at [566, 14] on mat-icon "left_panel_open" at bounding box center [567, 11] width 9 height 9
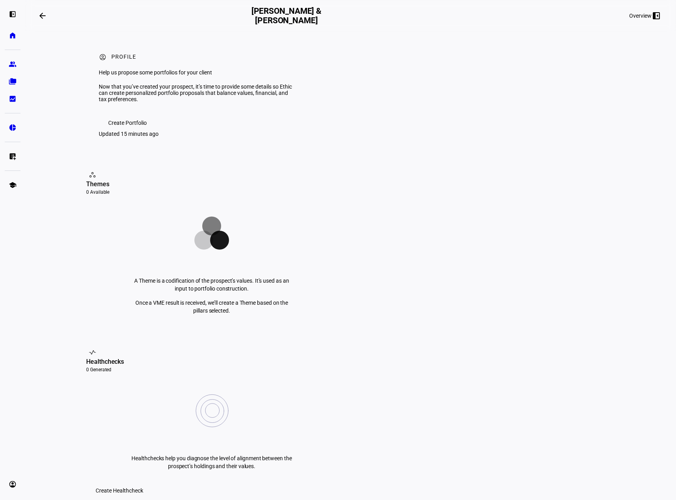
click at [650, 21] on span at bounding box center [645, 15] width 44 height 19
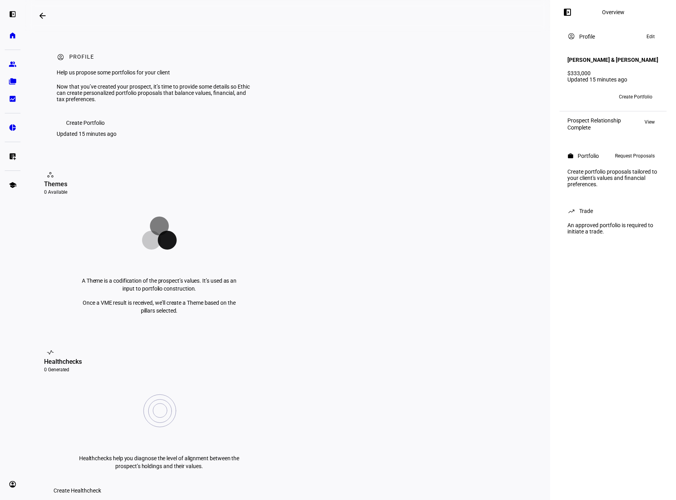
click at [613, 59] on h4 "[PERSON_NAME] & [PERSON_NAME]" at bounding box center [612, 60] width 91 height 6
click at [652, 35] on span "Edit" at bounding box center [651, 36] width 8 height 9
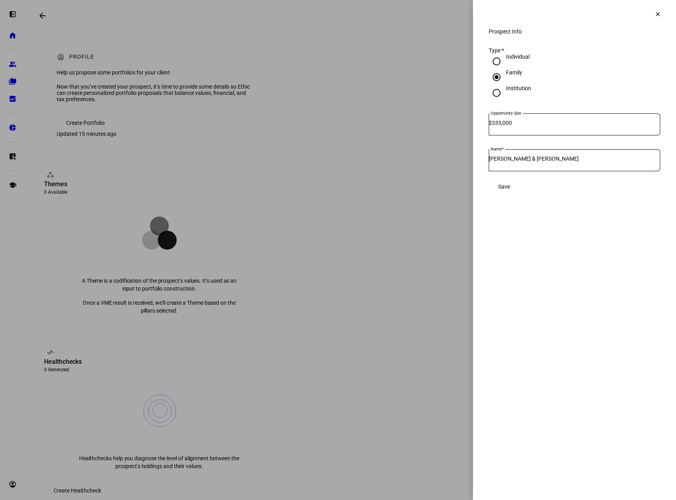
click at [655, 16] on mat-icon "clear" at bounding box center [657, 14] width 7 height 7
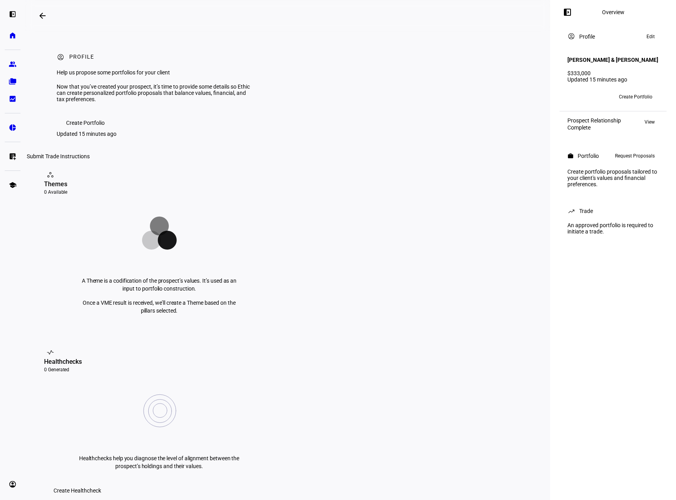
click at [13, 154] on eth-mat-symbol "list_alt_add" at bounding box center [13, 156] width 8 height 8
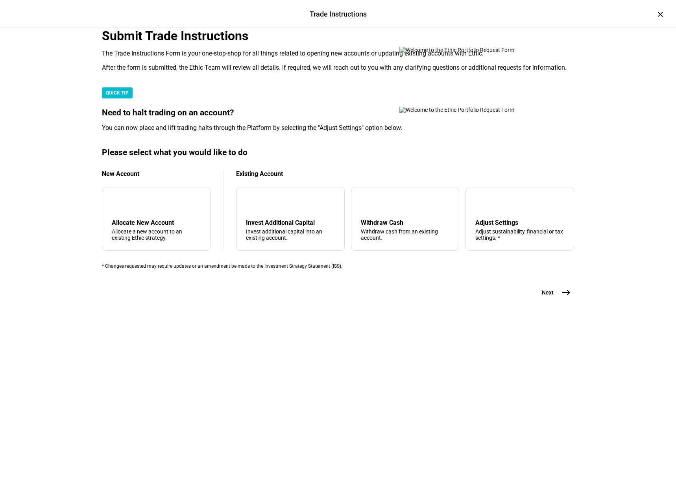
scroll to position [49, 0]
click at [517, 251] on div "tune Adjust Settings Adjust sustainability, financial or tax settings. *" at bounding box center [520, 219] width 109 height 64
click at [562, 297] on mat-icon "east" at bounding box center [566, 292] width 9 height 9
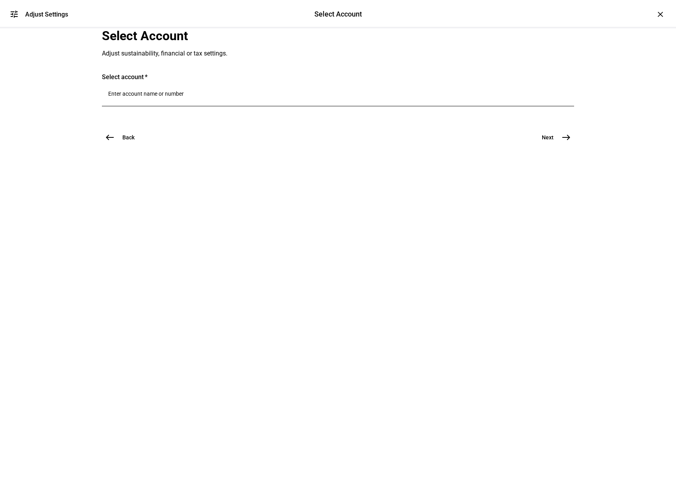
scroll to position [0, 0]
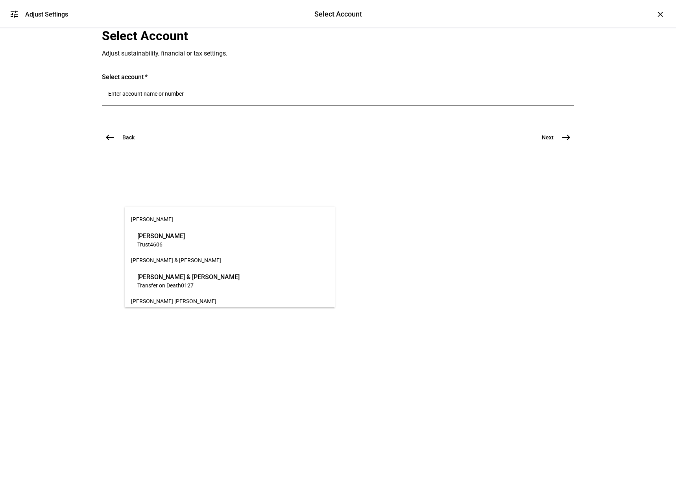
click at [171, 97] on input "Number" at bounding box center [338, 94] width 460 height 6
paste input "636-432235"
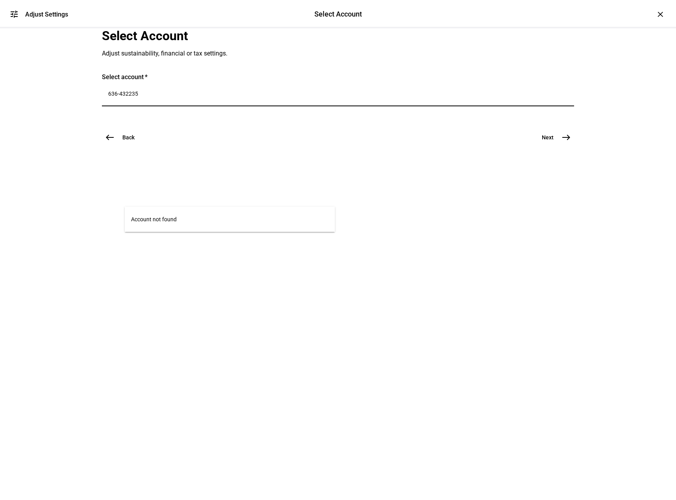
click at [142, 97] on input "636-432235" at bounding box center [338, 94] width 460 height 6
click at [211, 169] on div "Select Account Adjust sustainability, financial or tax settings. Select account…" at bounding box center [337, 98] width 497 height 140
click at [207, 97] on input "636432235" at bounding box center [338, 94] width 460 height 6
click at [140, 97] on input "636432235" at bounding box center [338, 94] width 460 height 6
click at [309, 332] on div "tune Adjust Settings Select Account Select Account Adjust Settings × Select Acc…" at bounding box center [338, 250] width 676 height 500
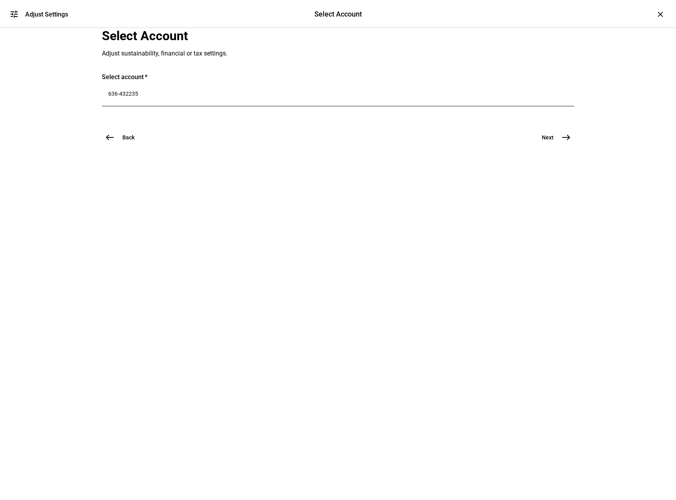
click at [564, 142] on mat-icon "east" at bounding box center [566, 137] width 9 height 9
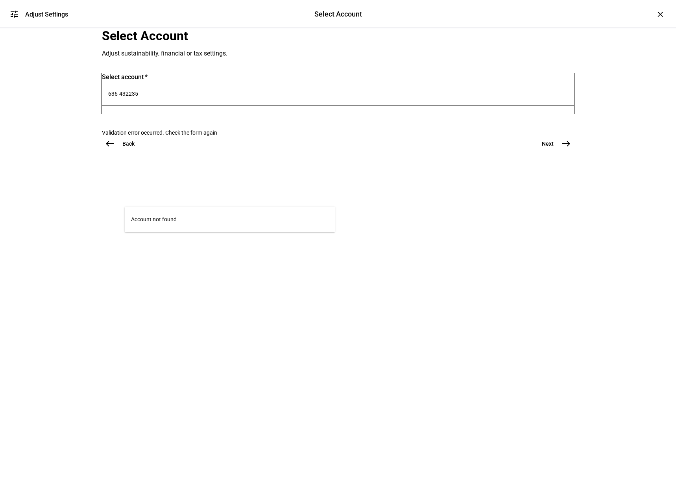
click at [247, 97] on input "636-432235" at bounding box center [338, 94] width 460 height 6
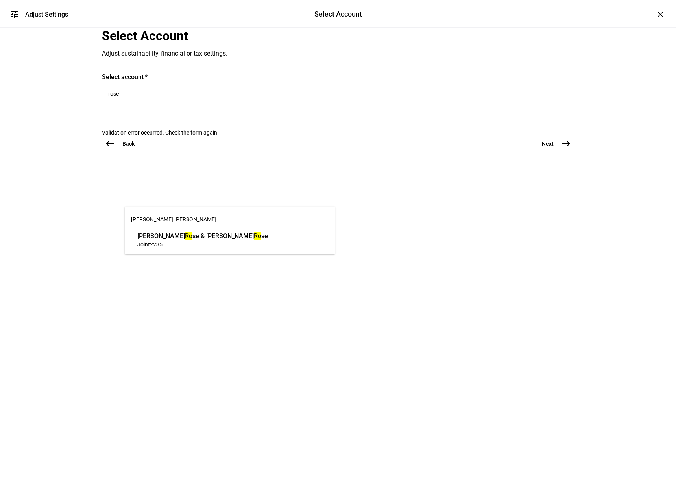
type input "rose"
click at [214, 231] on span "Jeremy Rose & Nicole B Rose" at bounding box center [201, 235] width 129 height 9
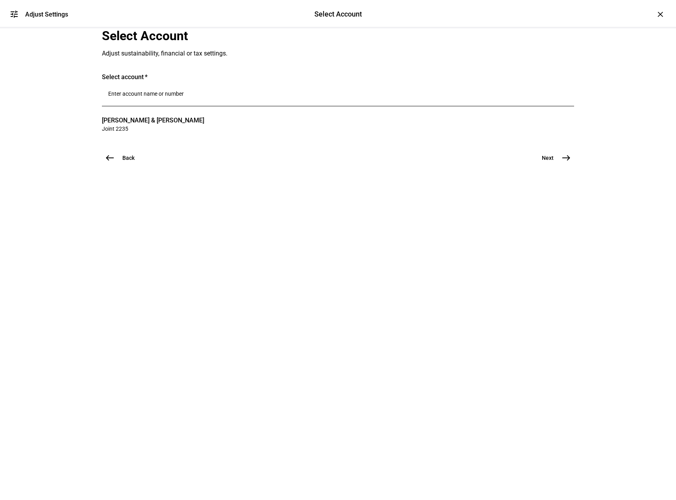
click at [181, 97] on input "Number" at bounding box center [338, 94] width 460 height 6
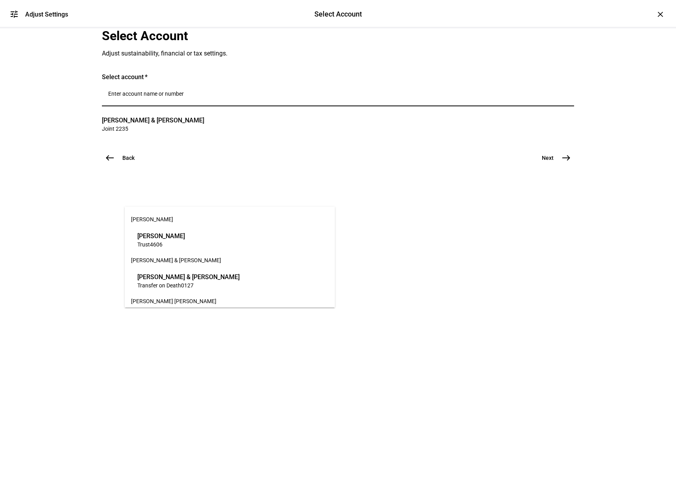
click at [347, 134] on mat-card "Select account Jeremy Rose & Nicole B Rose Joint 2235 clear" at bounding box center [338, 103] width 472 height 61
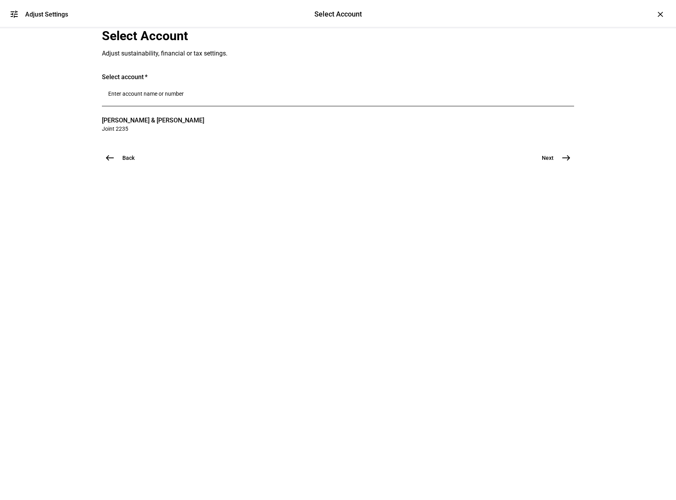
click at [218, 106] on div at bounding box center [338, 95] width 460 height 22
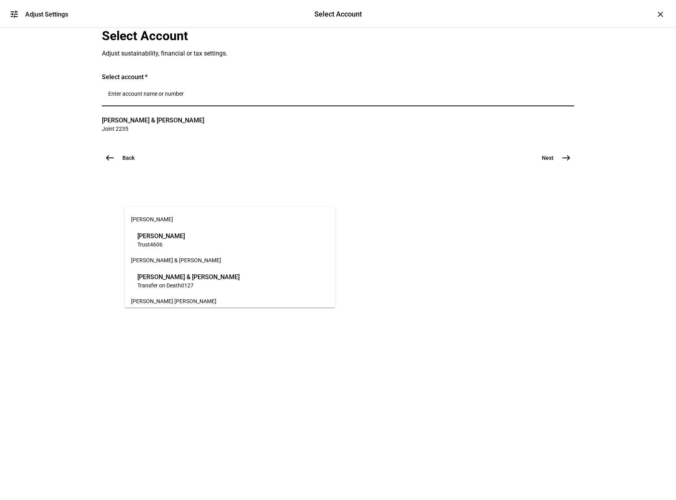
click at [374, 134] on mat-card "Select account Jeremy Rose & Nicole B Rose Joint 2235 clear" at bounding box center [338, 103] width 472 height 61
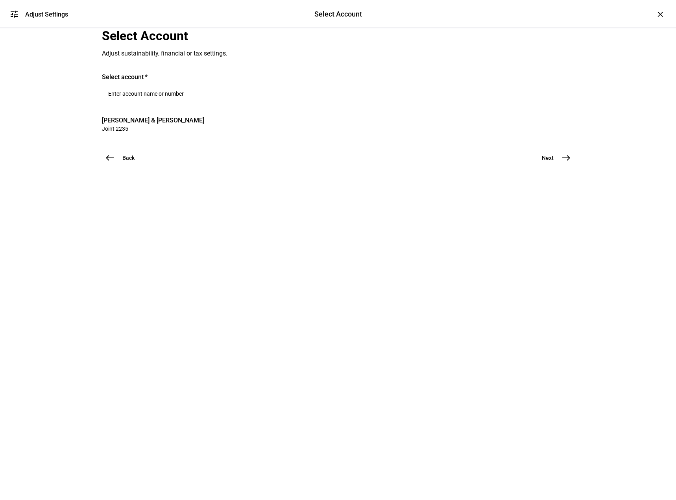
click at [565, 163] on mat-icon "east" at bounding box center [566, 157] width 9 height 9
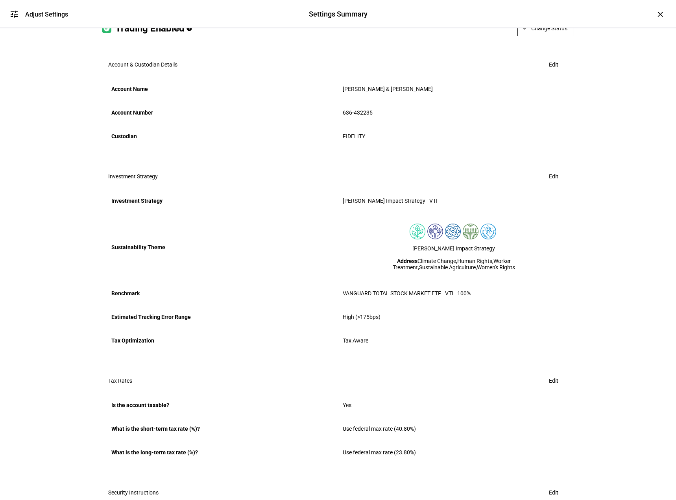
scroll to position [88, 0]
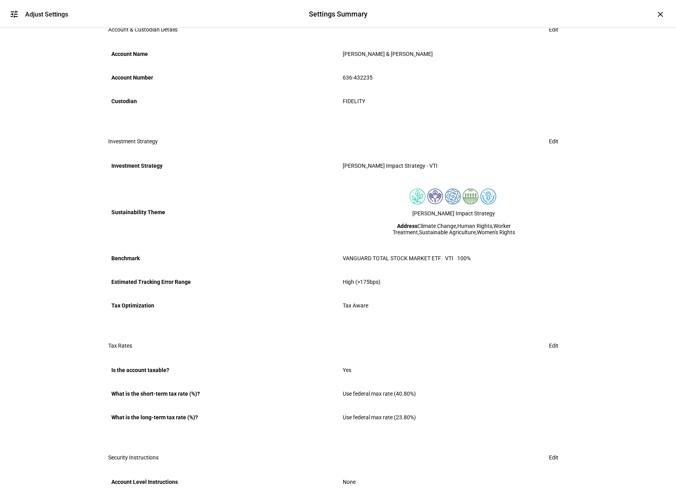
click at [550, 149] on span "Edit" at bounding box center [553, 141] width 9 height 16
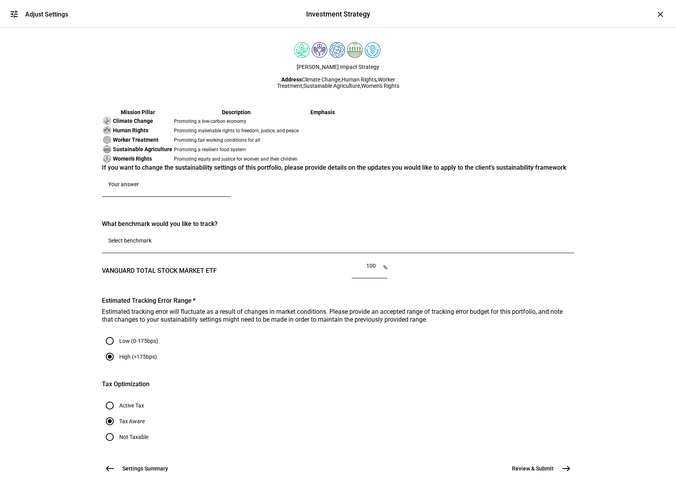
scroll to position [534, 0]
click at [569, 460] on span "east" at bounding box center [566, 468] width 16 height 16
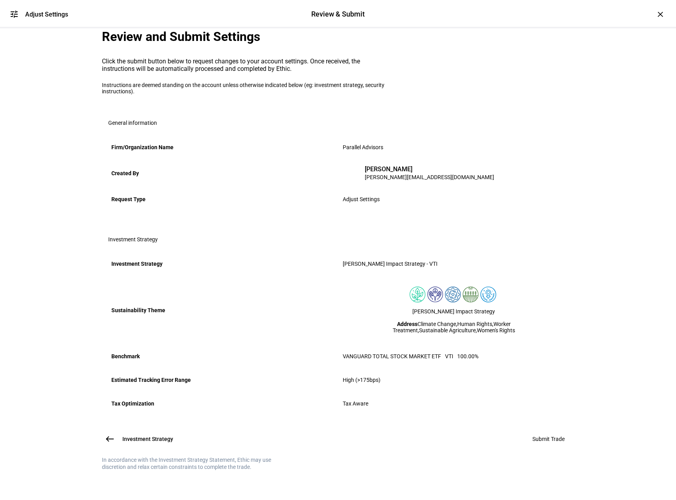
scroll to position [103, 0]
click at [113, 431] on span "west" at bounding box center [110, 439] width 16 height 16
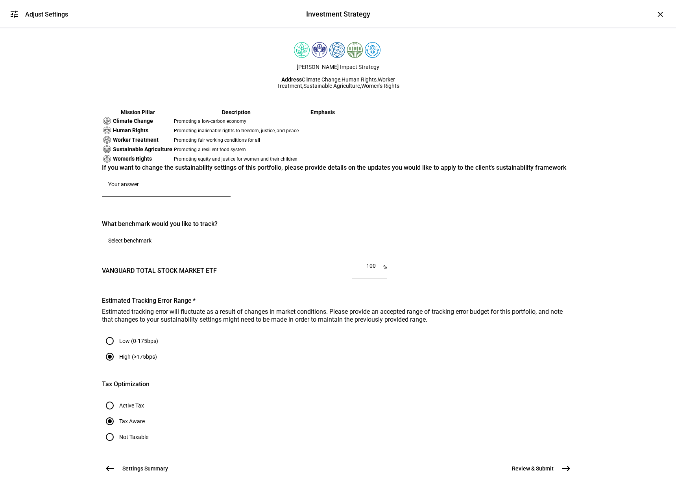
scroll to position [534, 0]
click at [549, 464] on span "Review & Submit" at bounding box center [533, 468] width 42 height 8
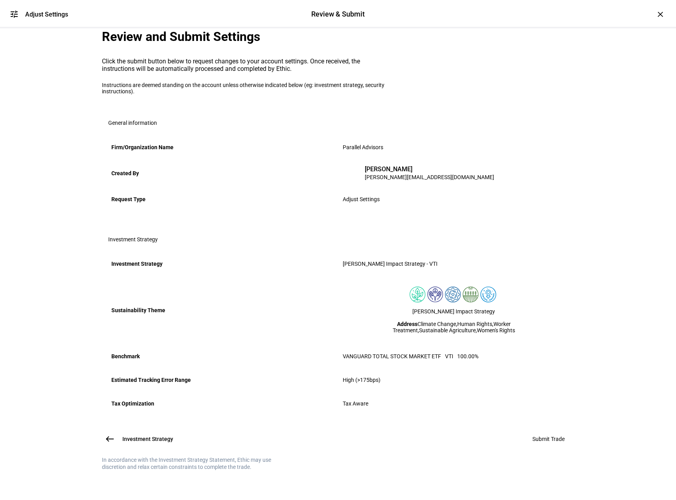
scroll to position [0, 0]
click at [353, 202] on span "Adjust Settings" at bounding box center [361, 199] width 37 height 6
click at [646, 15] on eth-stepper-header "tune Adjust Settings Review & Submit Review & Submit Adjust Settings" at bounding box center [338, 14] width 676 height 28
click at [654, 15] on div "×" at bounding box center [660, 14] width 13 height 13
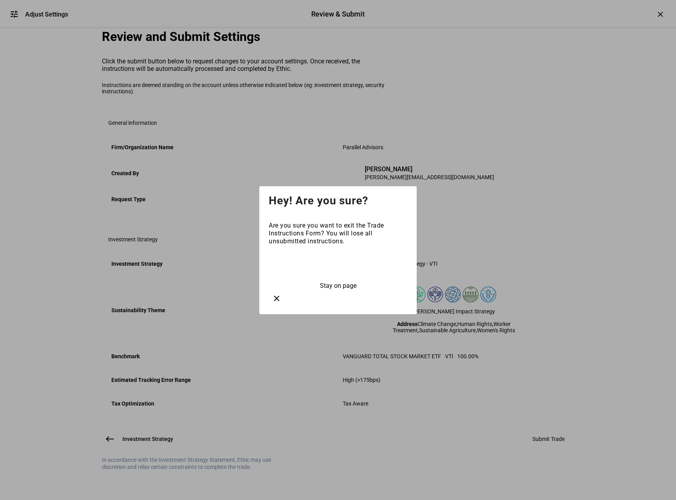
click at [386, 264] on span at bounding box center [338, 265] width 139 height 19
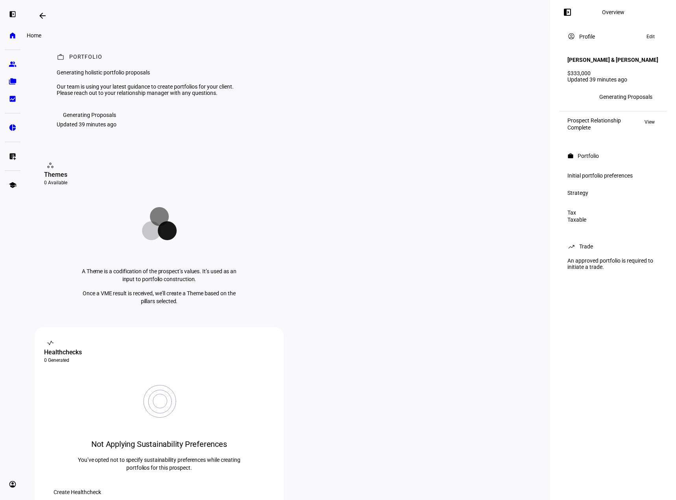
click at [13, 37] on eth-mat-symbol "home" at bounding box center [13, 35] width 8 height 8
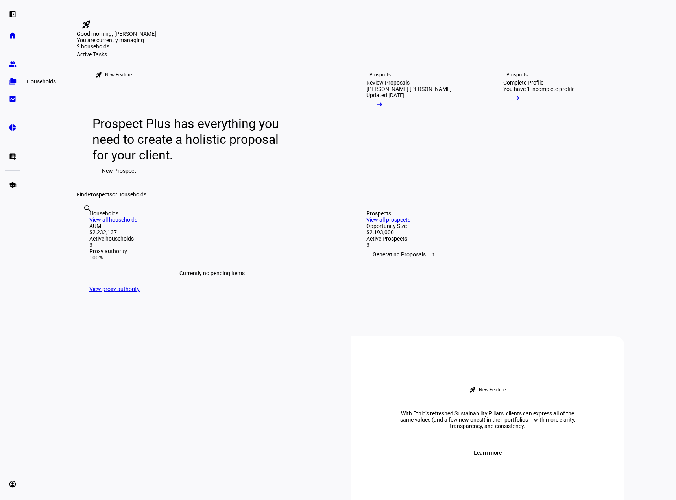
click at [13, 81] on eth-mat-symbol "folder_copy" at bounding box center [13, 82] width 8 height 8
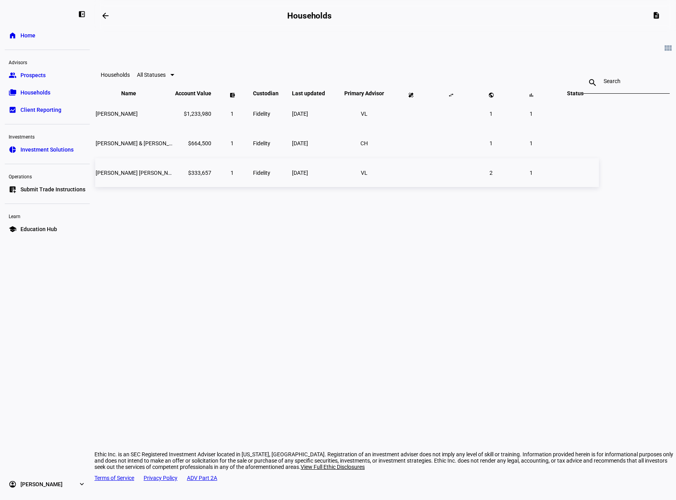
click at [181, 176] on span "[PERSON_NAME] [PERSON_NAME]" at bounding box center [138, 173] width 85 height 6
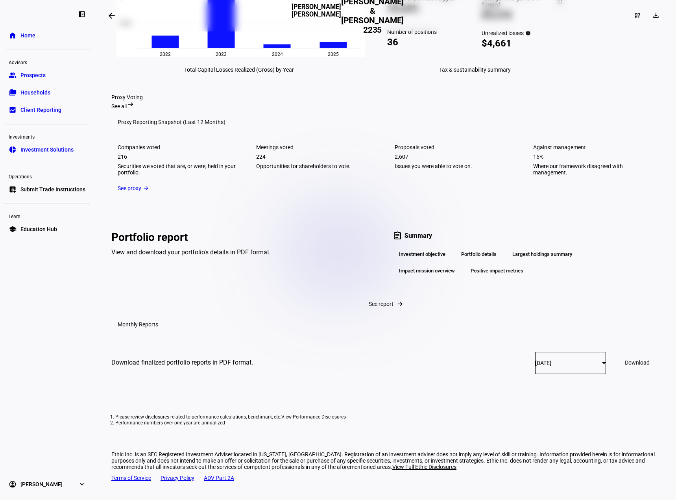
scroll to position [1317, 0]
click at [55, 190] on span "Submit Trade Instructions" at bounding box center [52, 189] width 65 height 8
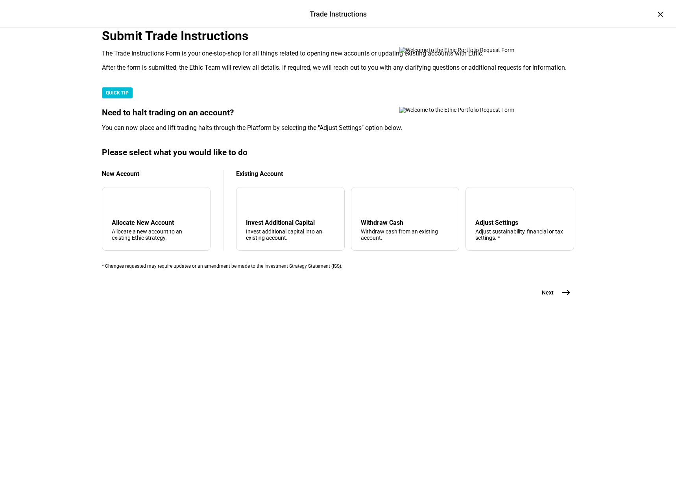
scroll to position [49, 0]
click at [491, 241] on div "Adjust sustainability, financial or tax settings. *" at bounding box center [519, 234] width 89 height 13
click at [567, 297] on mat-icon "east" at bounding box center [566, 292] width 9 height 9
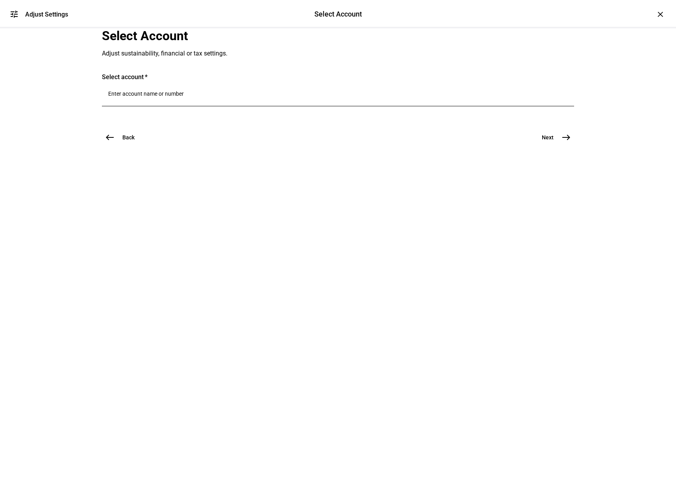
click at [198, 106] on div at bounding box center [338, 95] width 460 height 22
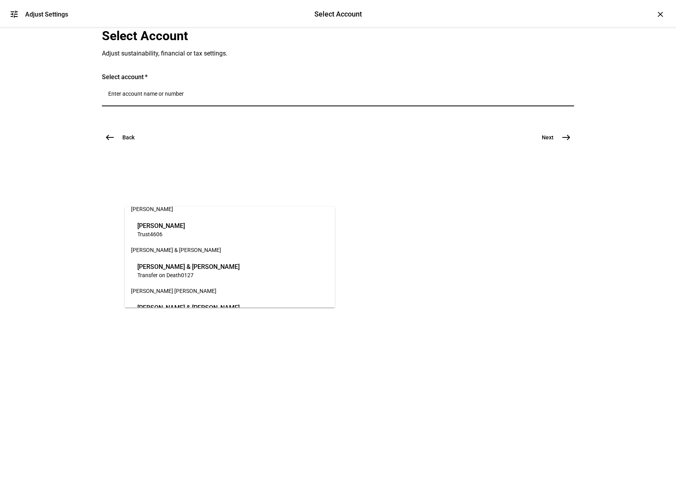
scroll to position [28, 0]
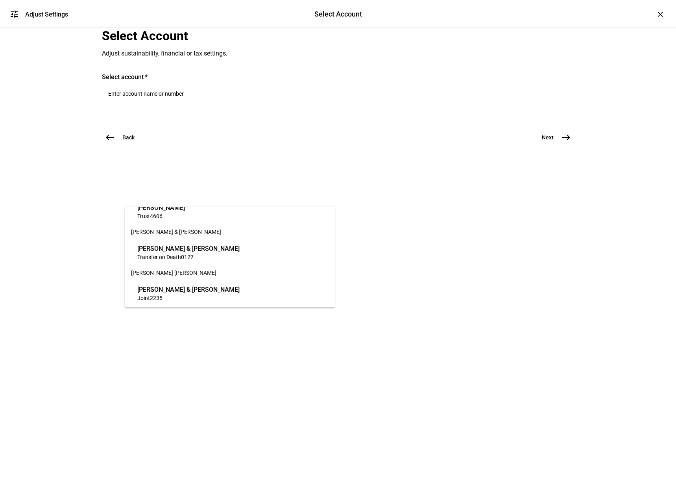
click at [203, 298] on span "Joint 2235" at bounding box center [188, 297] width 102 height 7
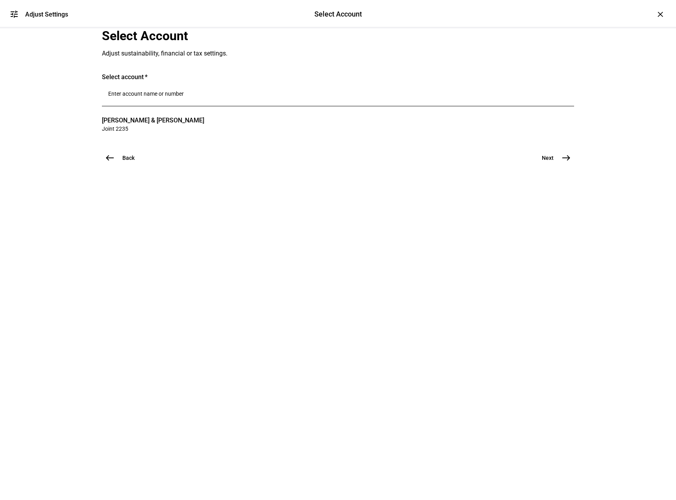
click at [568, 166] on span "east" at bounding box center [566, 158] width 16 height 16
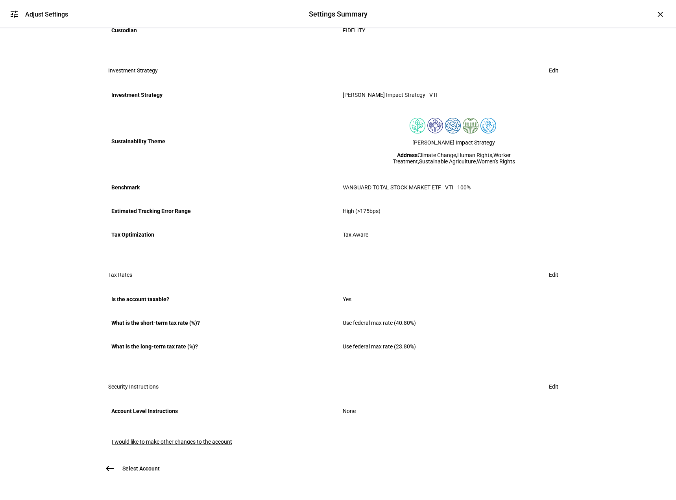
scroll to position [285, 0]
click at [124, 464] on span "Select Account" at bounding box center [140, 468] width 37 height 8
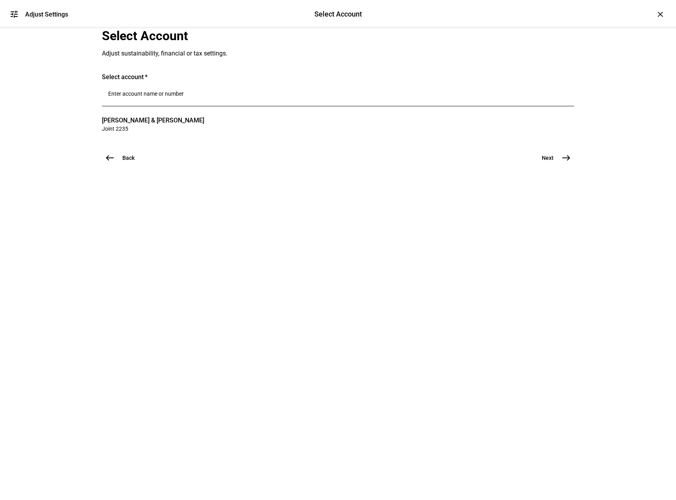
scroll to position [0, 0]
click at [111, 166] on span "west" at bounding box center [110, 158] width 16 height 16
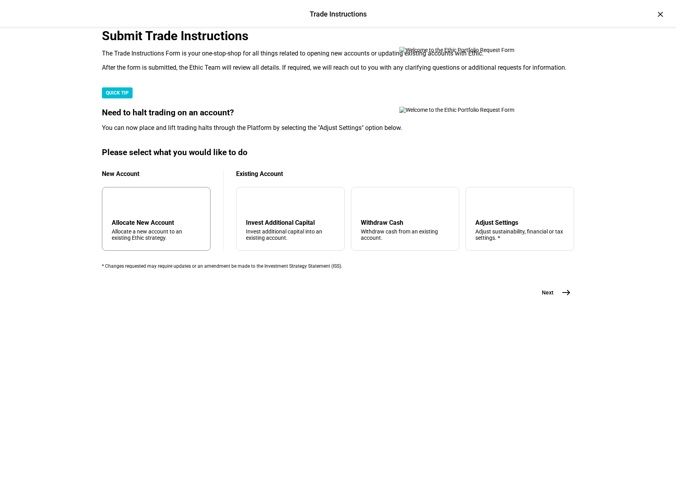
scroll to position [49, 0]
click at [403, 241] on div "Withdraw cash from an existing account." at bounding box center [405, 234] width 89 height 13
click at [562, 297] on mat-icon "east" at bounding box center [566, 292] width 9 height 9
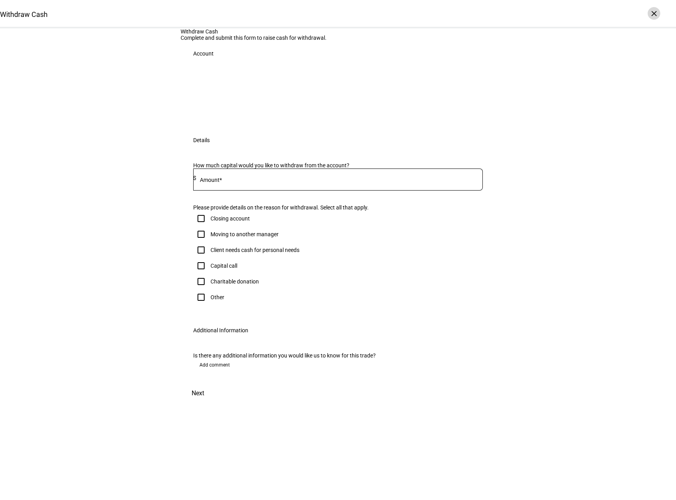
click at [657, 16] on div "×" at bounding box center [654, 13] width 13 height 13
